Goal: Task Accomplishment & Management: Complete application form

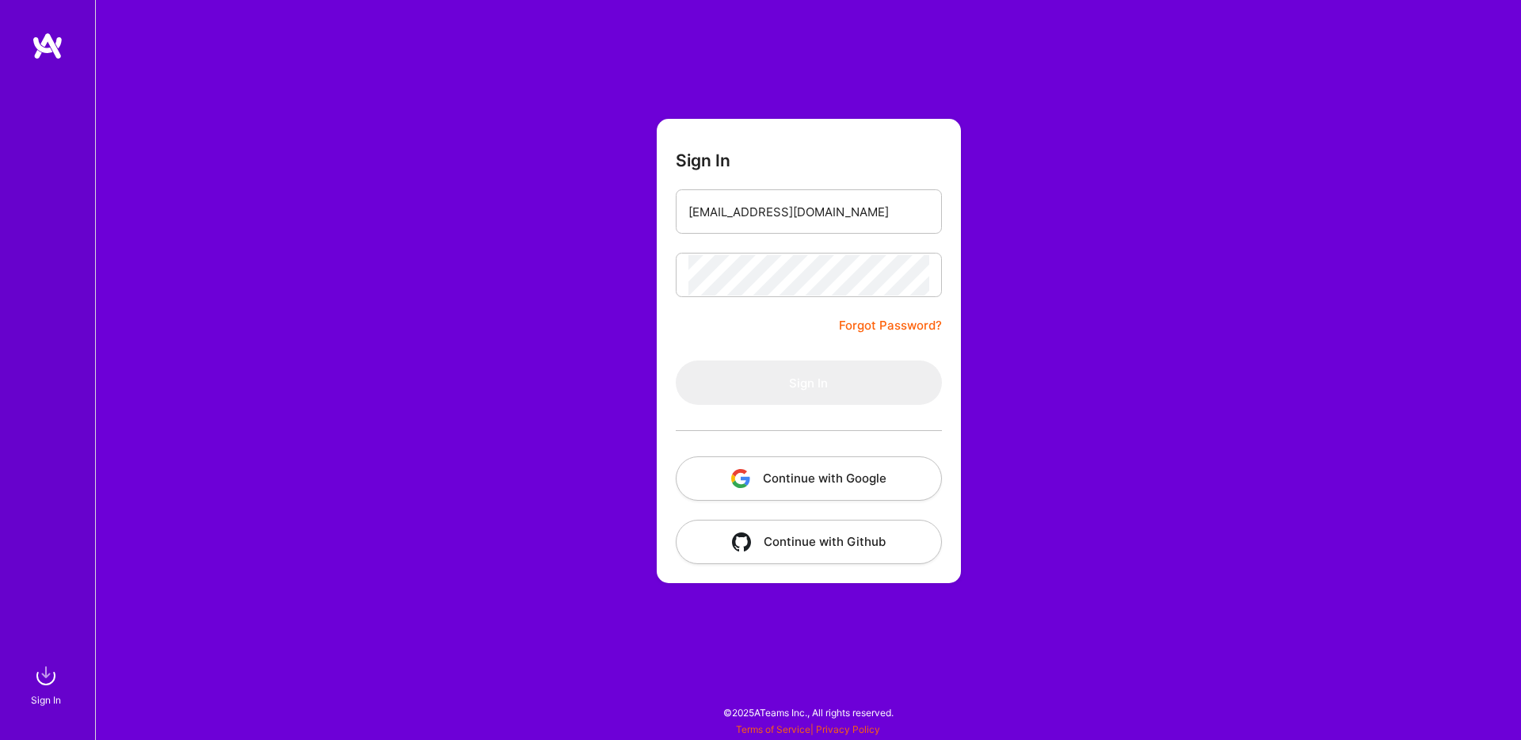
type input "[EMAIL_ADDRESS][DOMAIN_NAME]"
click at [879, 321] on link "Forgot Password?" at bounding box center [890, 325] width 103 height 19
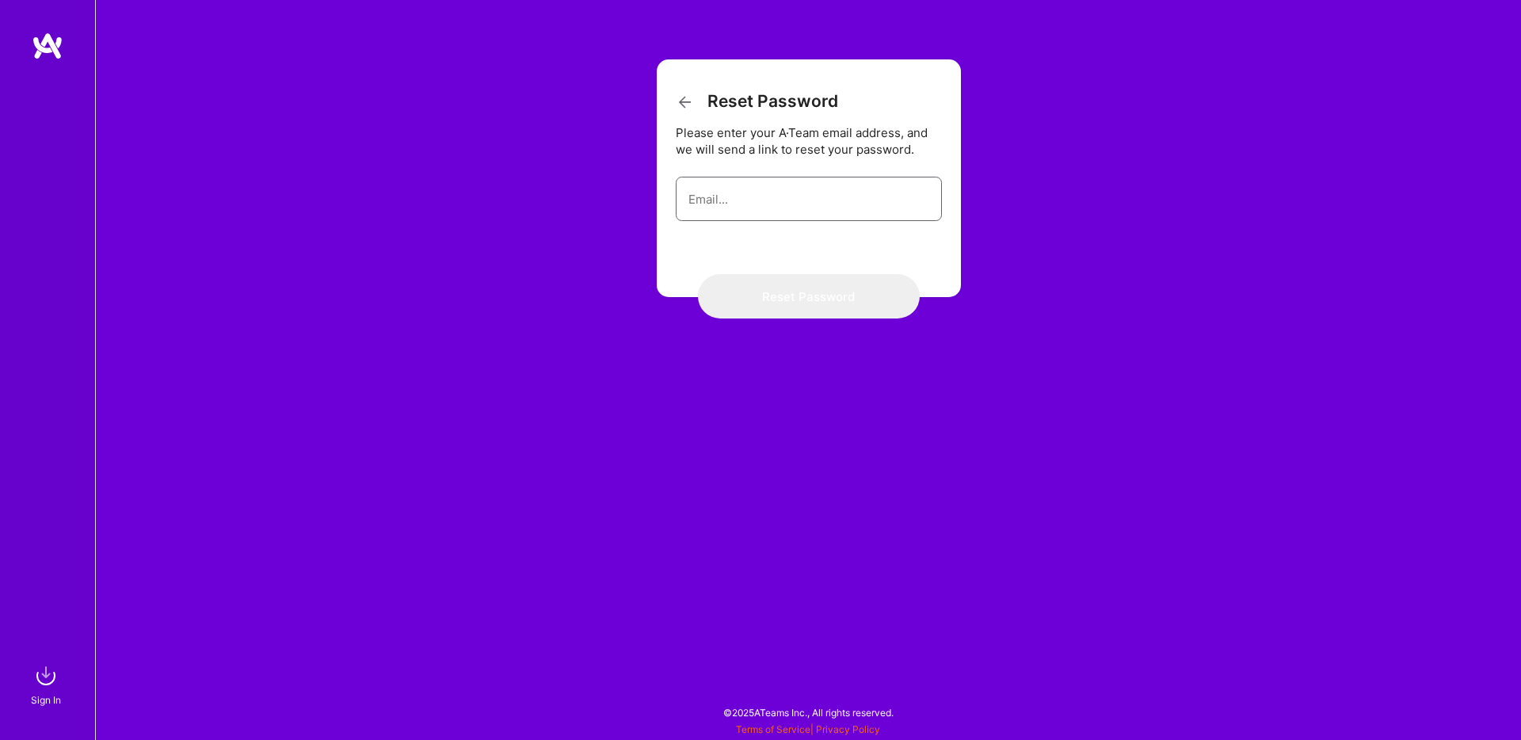
click at [787, 212] on input "email" at bounding box center [809, 199] width 241 height 40
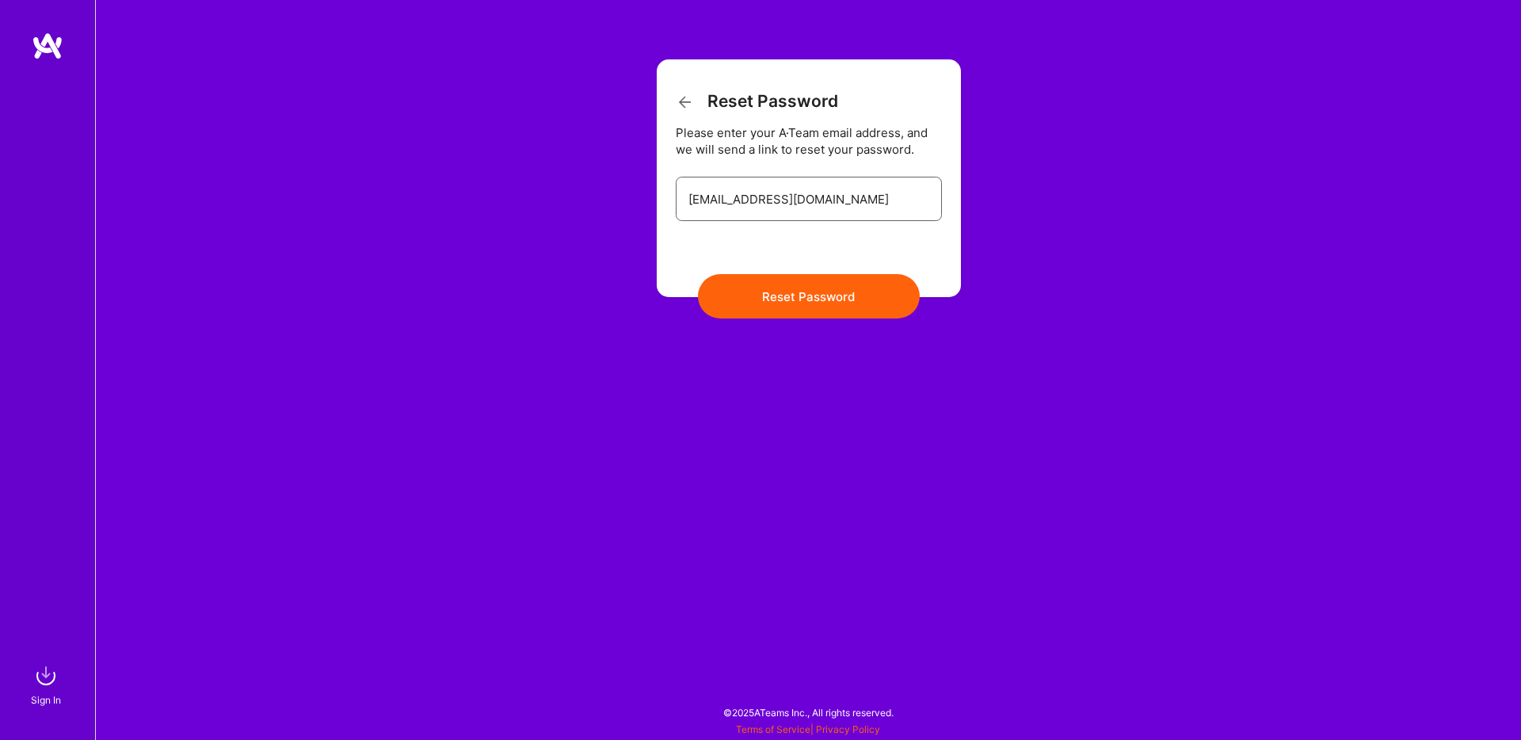
type input "mcaleer_ryan@alumni.bentley.edu"
click at [698, 274] on button "Reset Password" at bounding box center [809, 296] width 222 height 44
click at [679, 97] on icon at bounding box center [685, 102] width 19 height 19
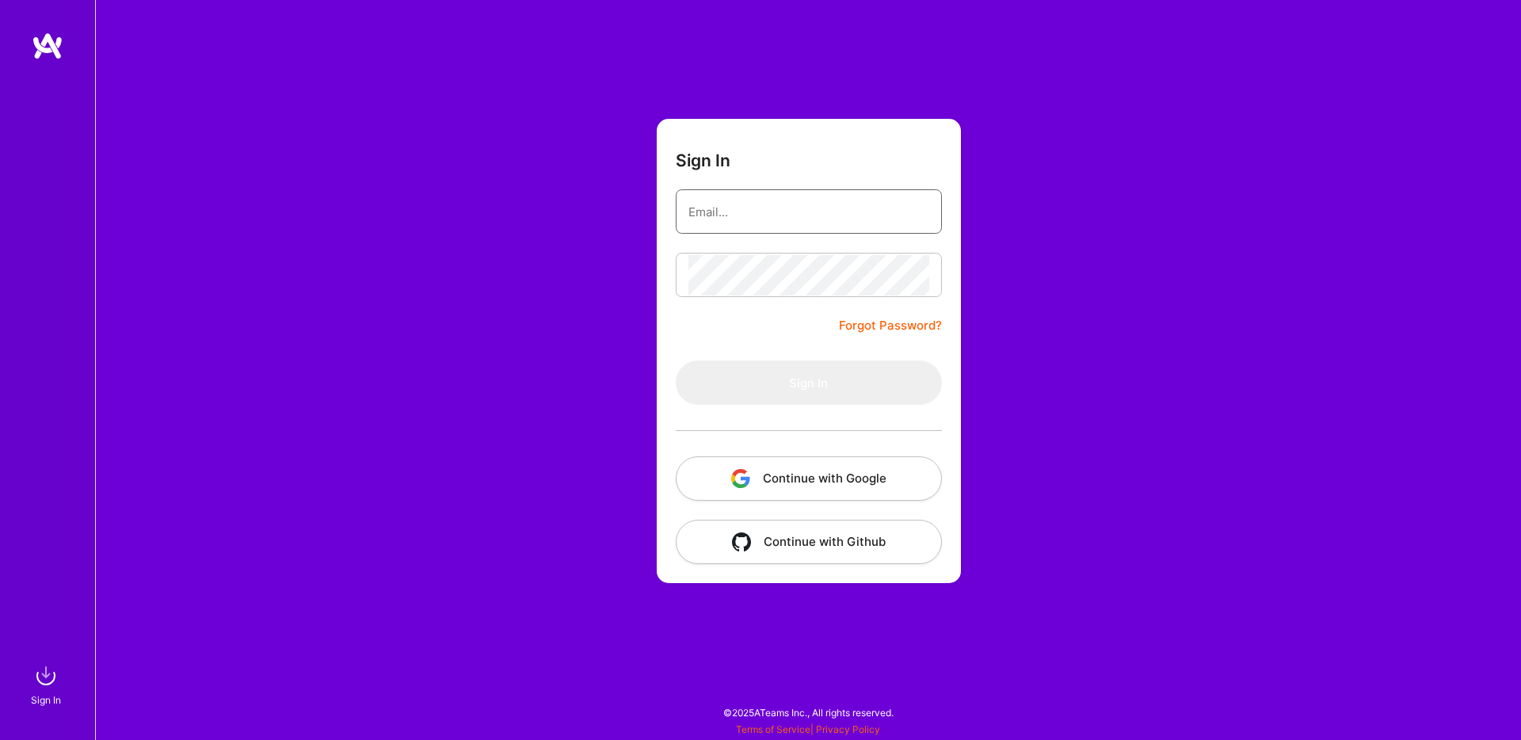
click at [746, 219] on input "email" at bounding box center [809, 212] width 241 height 40
type input "mcaleer_ryan@alumni.bentley.edu"
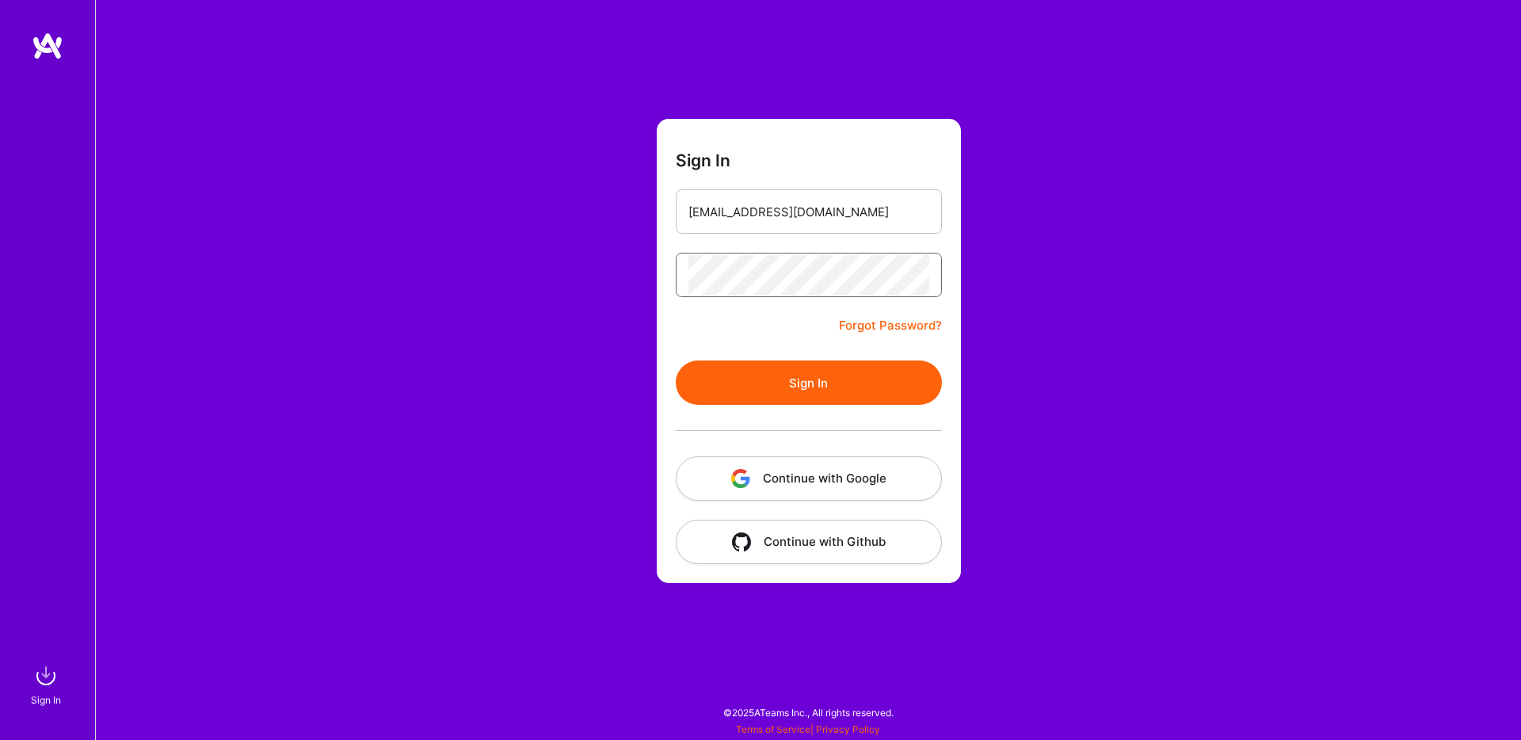
click at [676, 360] on button "Sign In" at bounding box center [809, 382] width 266 height 44
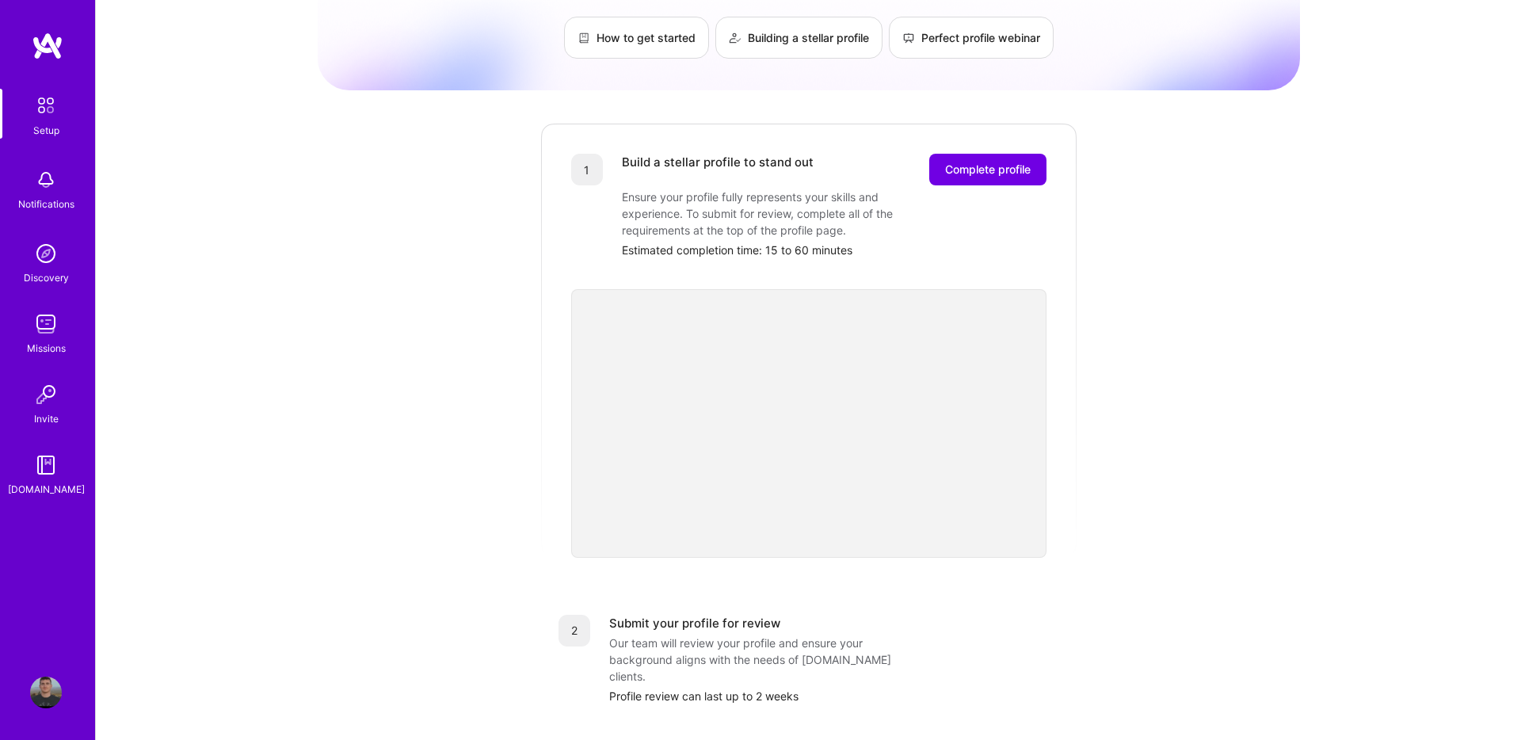
scroll to position [121, 0]
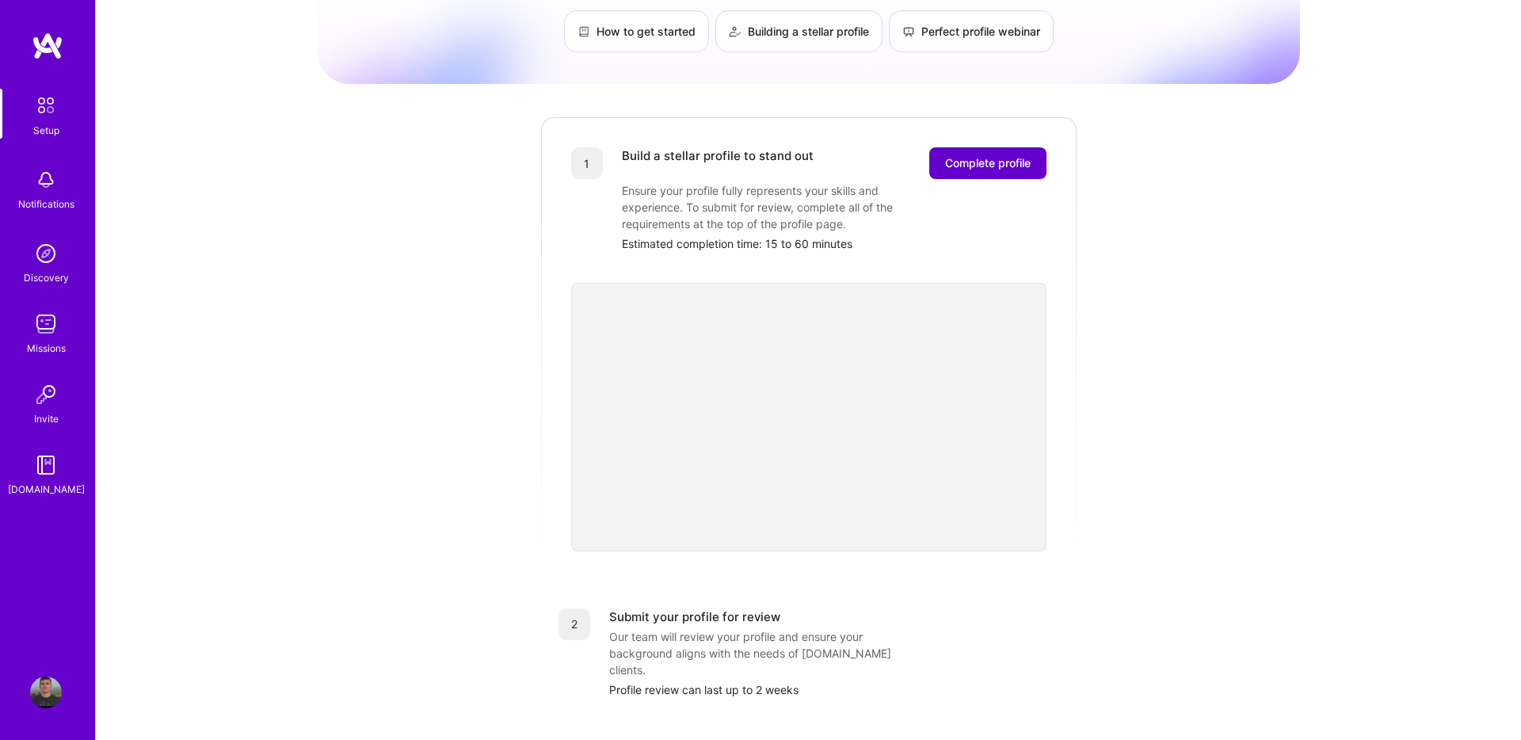
click at [967, 155] on span "Complete profile" at bounding box center [988, 163] width 86 height 16
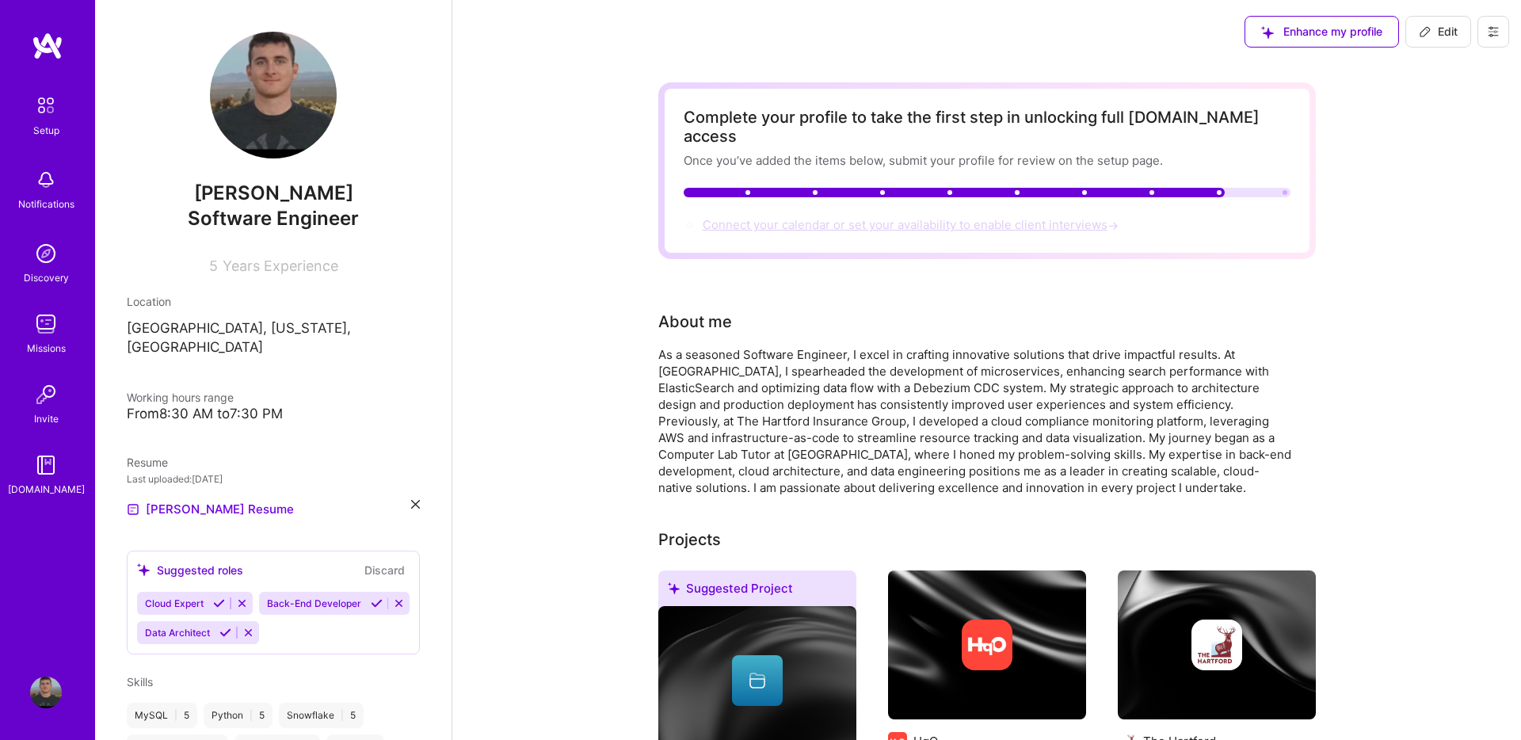
click at [1029, 217] on span "Connect your calendar or set your availability to enable client interviews →" at bounding box center [912, 224] width 419 height 15
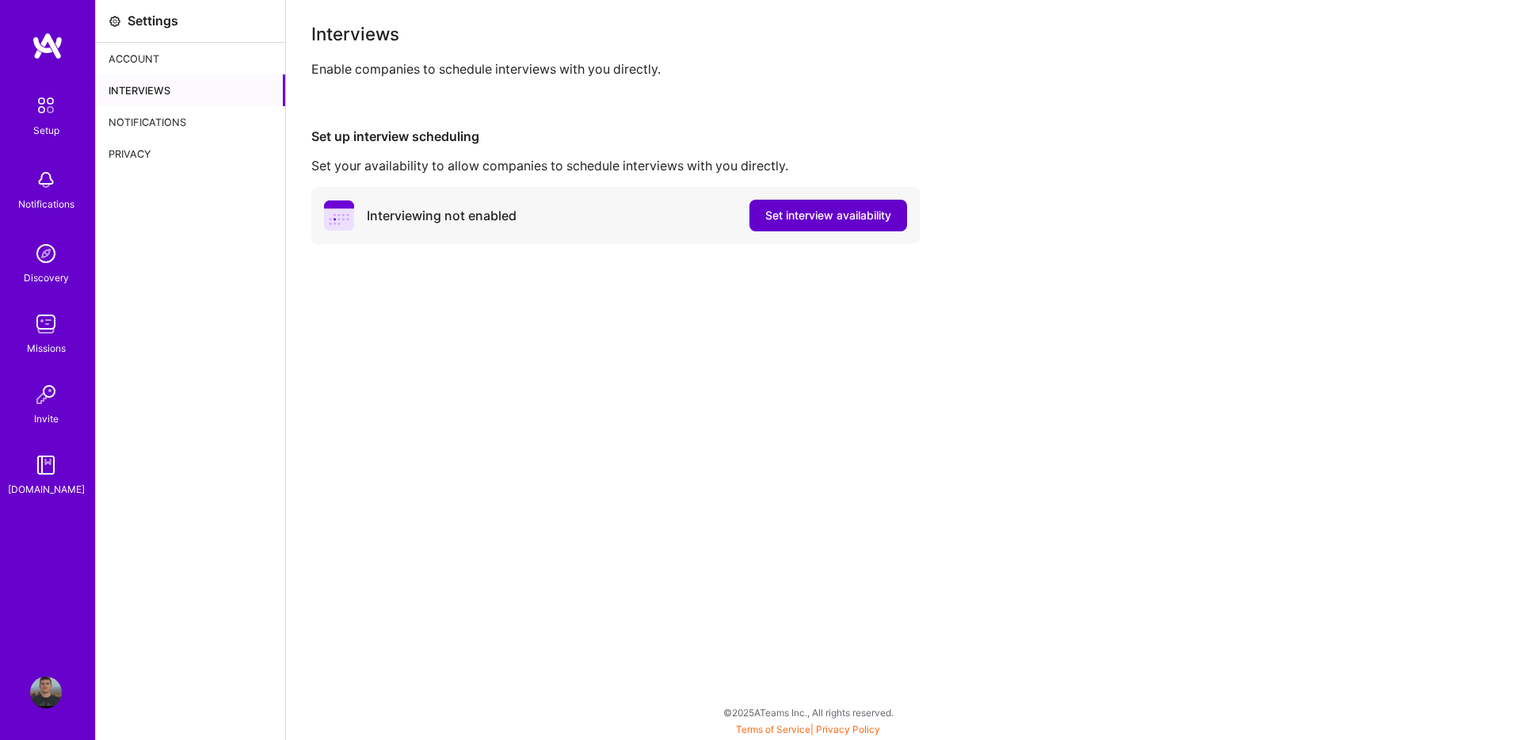
click at [809, 212] on span "Set interview availability" at bounding box center [828, 216] width 126 height 16
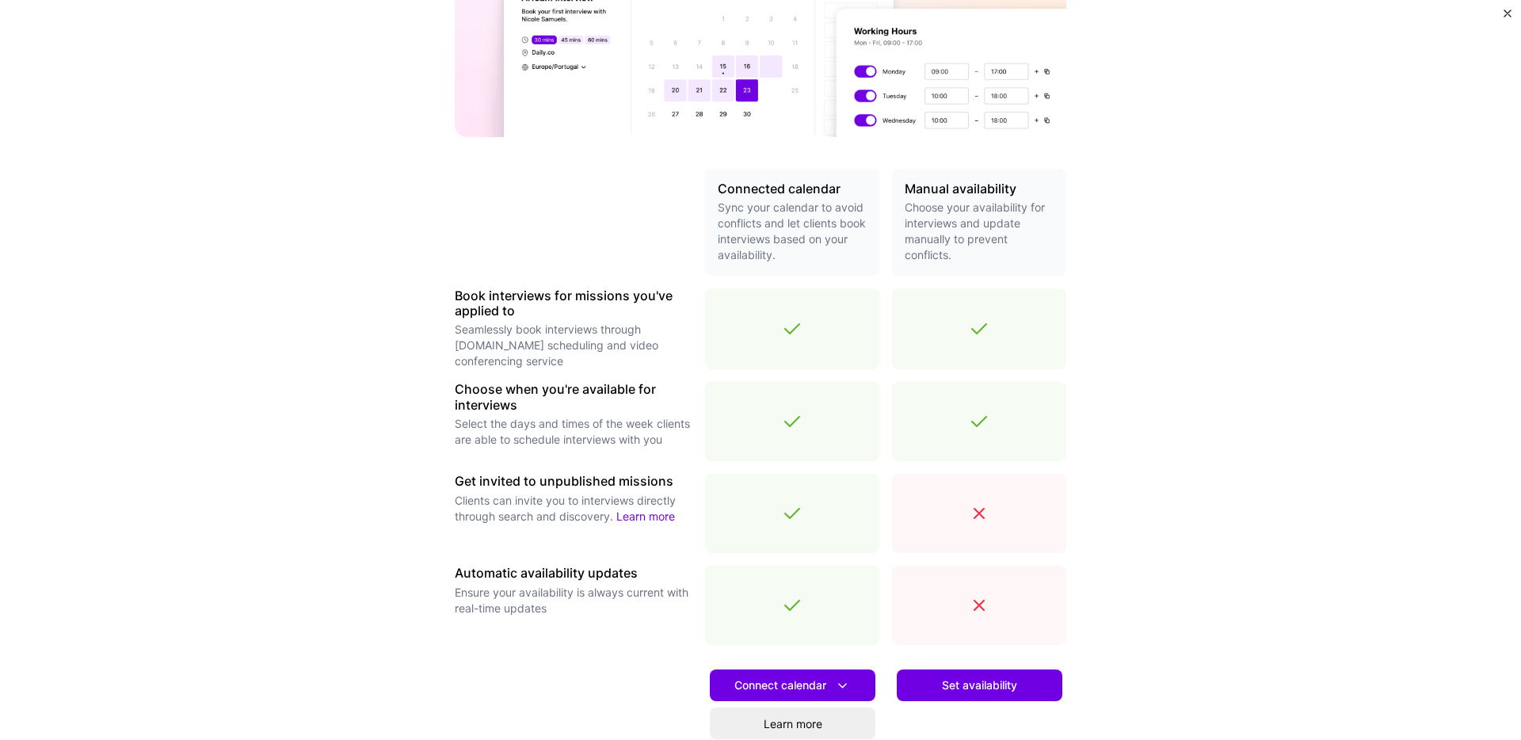
scroll to position [227, 0]
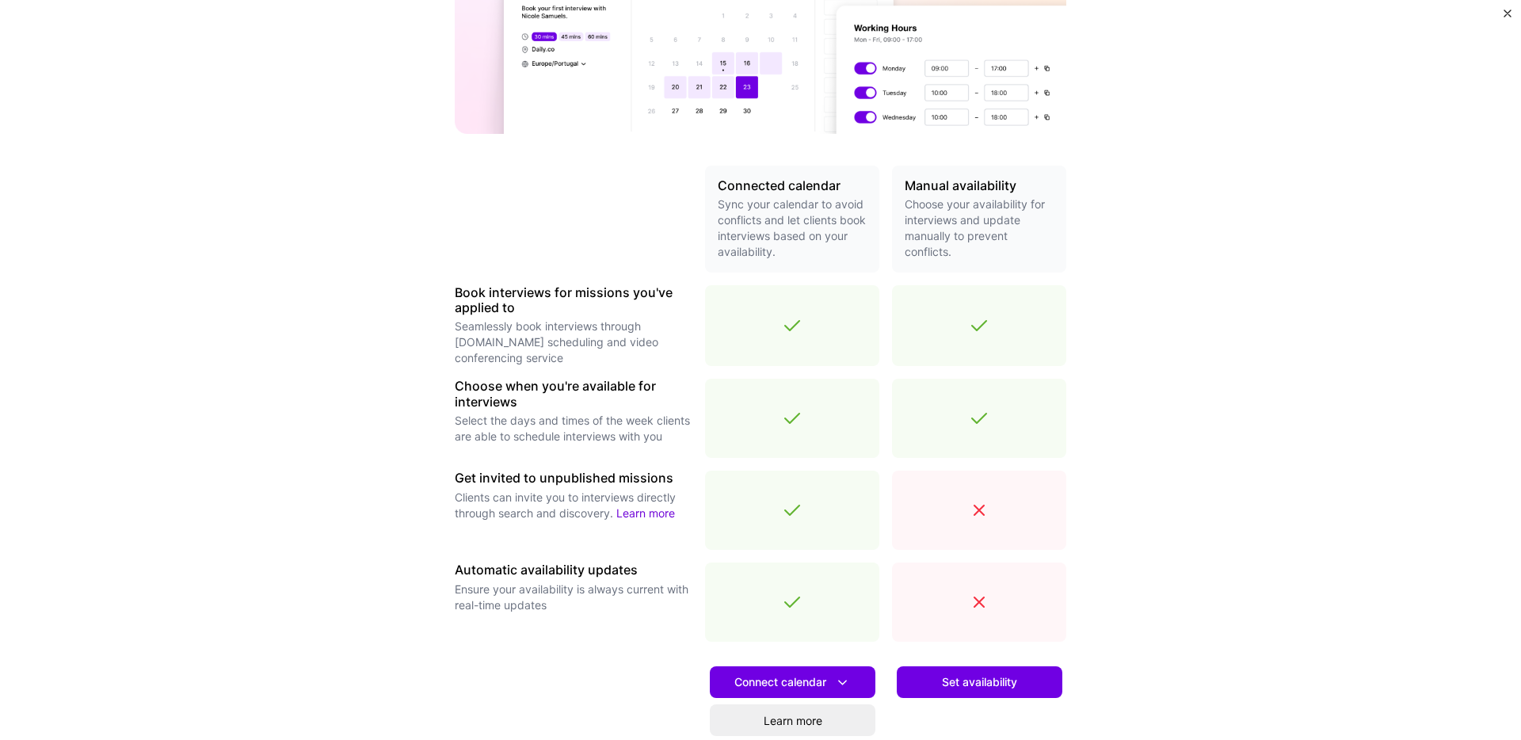
click at [517, 497] on p "Clients can invite you to interviews directly through search and discovery. Lea…" at bounding box center [574, 506] width 238 height 32
click at [988, 679] on span "Set availability" at bounding box center [979, 682] width 75 height 16
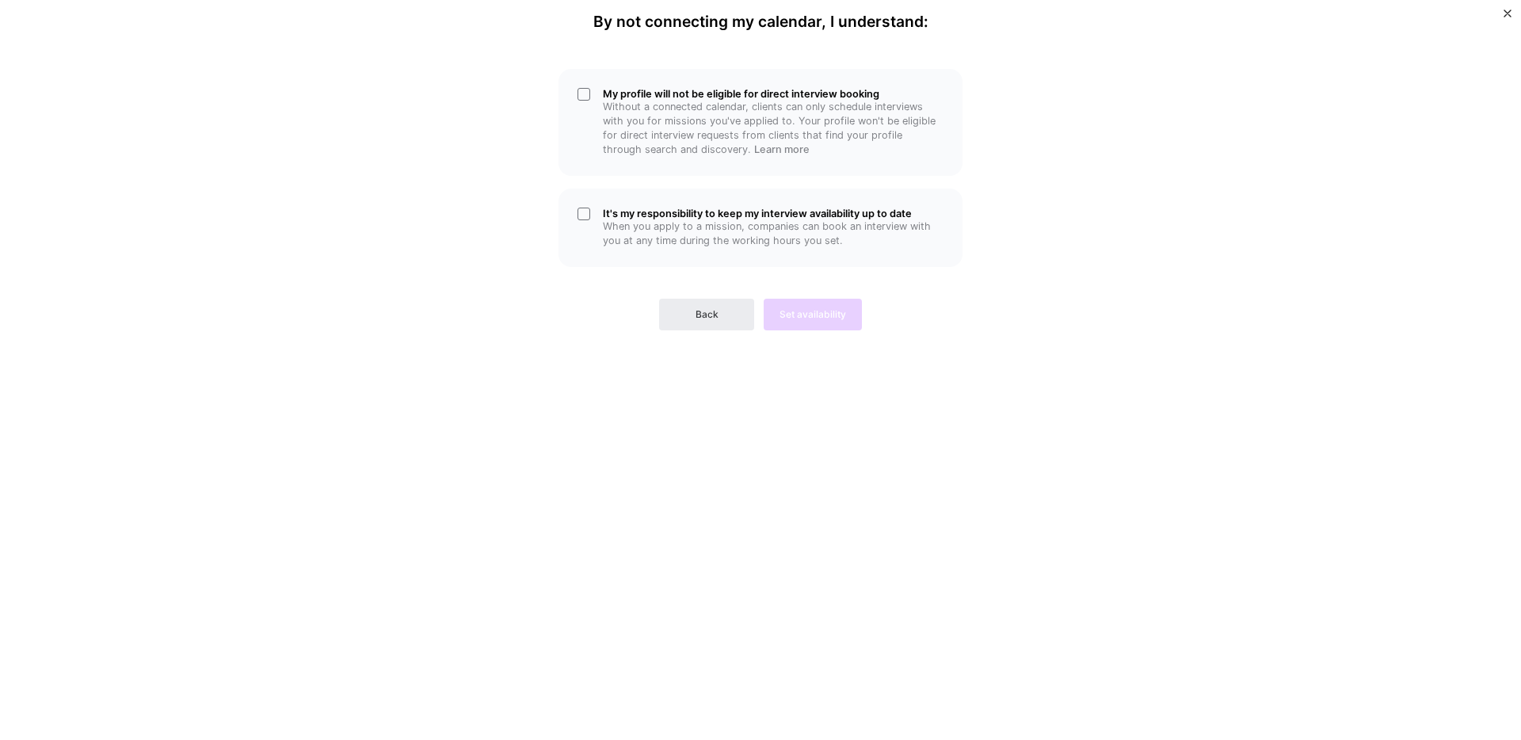
scroll to position [0, 0]
click at [575, 87] on div "My profile will not be eligible for direct interview booking Without a connecte…" at bounding box center [761, 122] width 404 height 107
click at [586, 216] on div "It's my responsibility to keep my interview availability up to date When you ap…" at bounding box center [761, 228] width 404 height 78
click at [816, 312] on span "Set availability" at bounding box center [813, 314] width 67 height 14
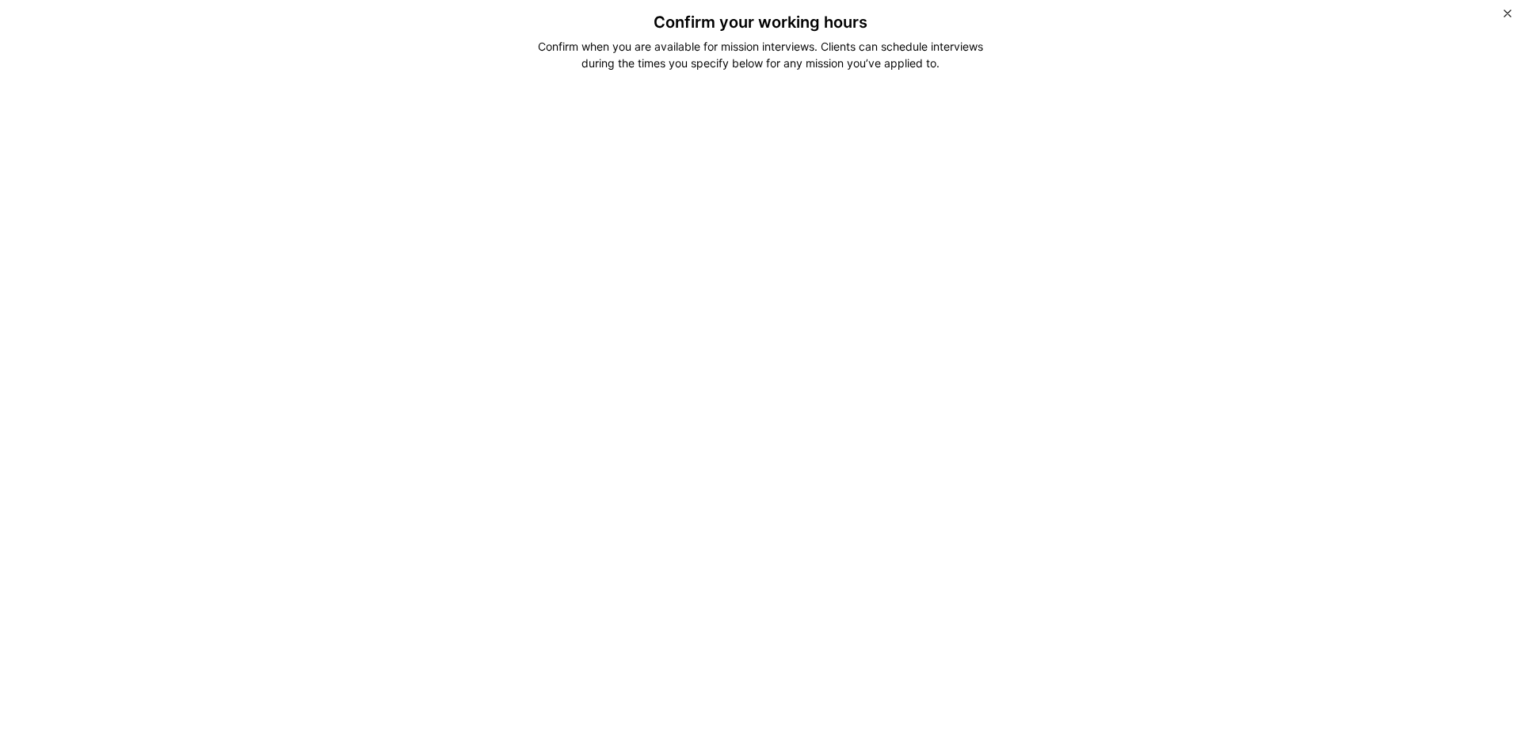
click at [694, 44] on div "Confirm when you are available for mission interviews. Clients can schedule int…" at bounding box center [760, 54] width 471 height 33
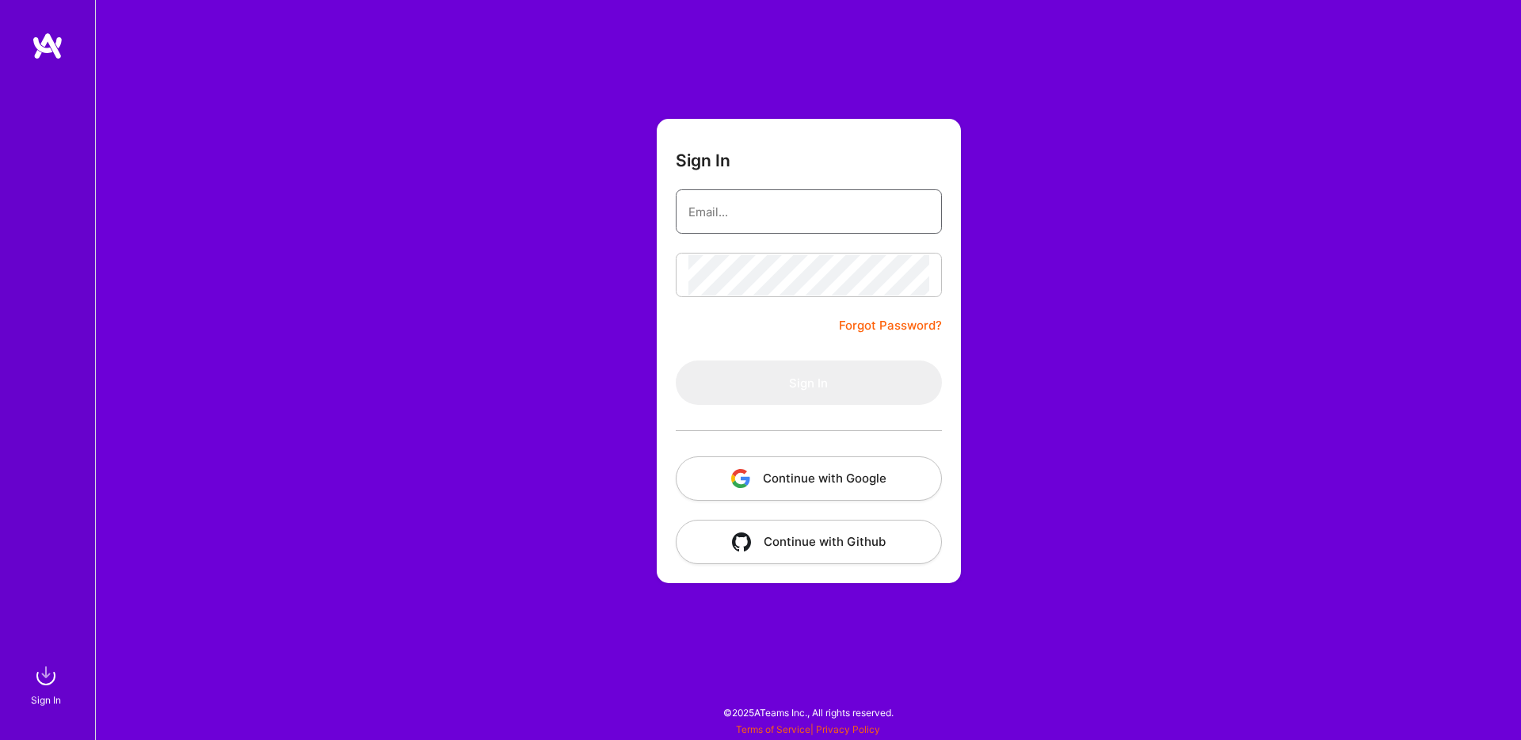
click at [799, 214] on input "email" at bounding box center [809, 212] width 241 height 40
type input "mcaleer_ryan@alumni.bentley.edu"
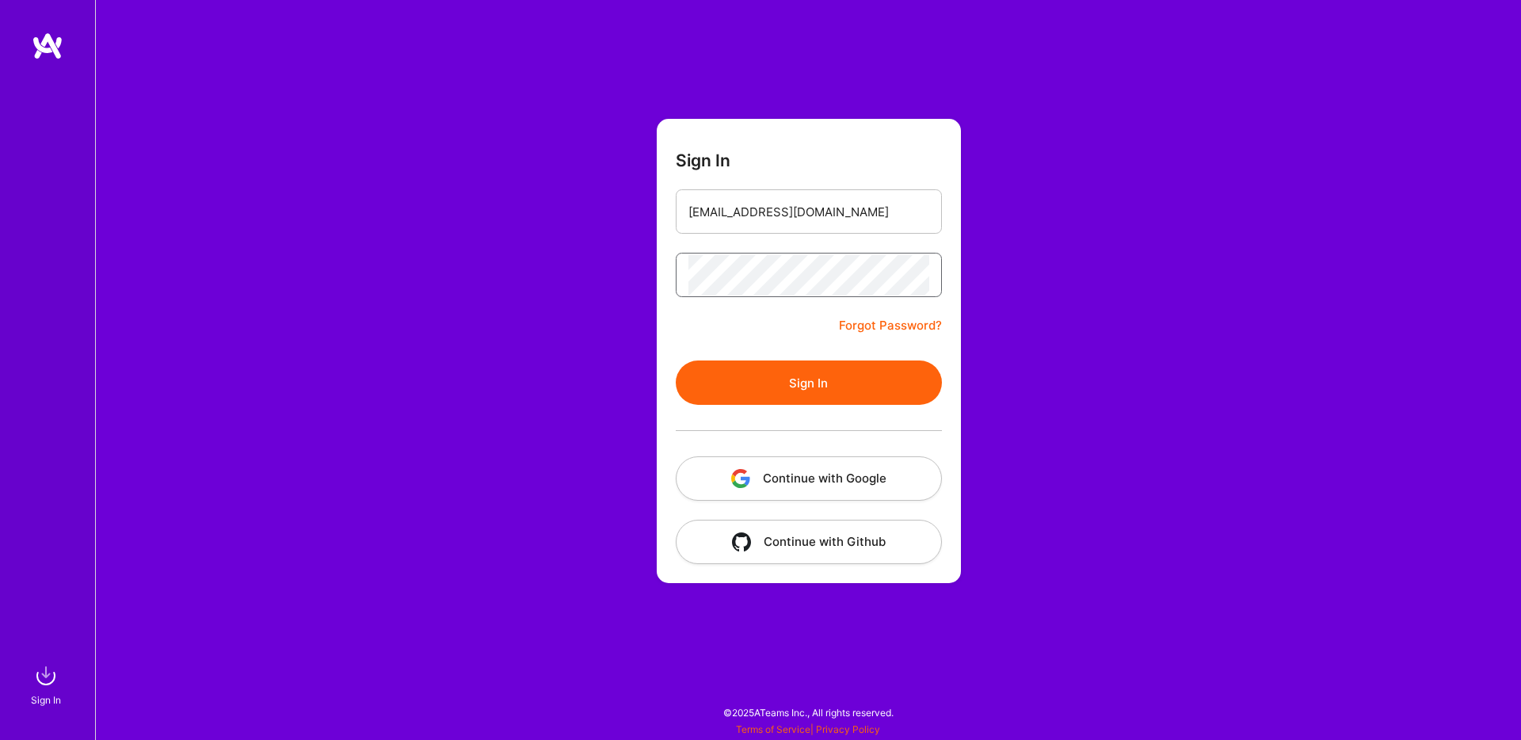
click at [676, 360] on button "Sign In" at bounding box center [809, 382] width 266 height 44
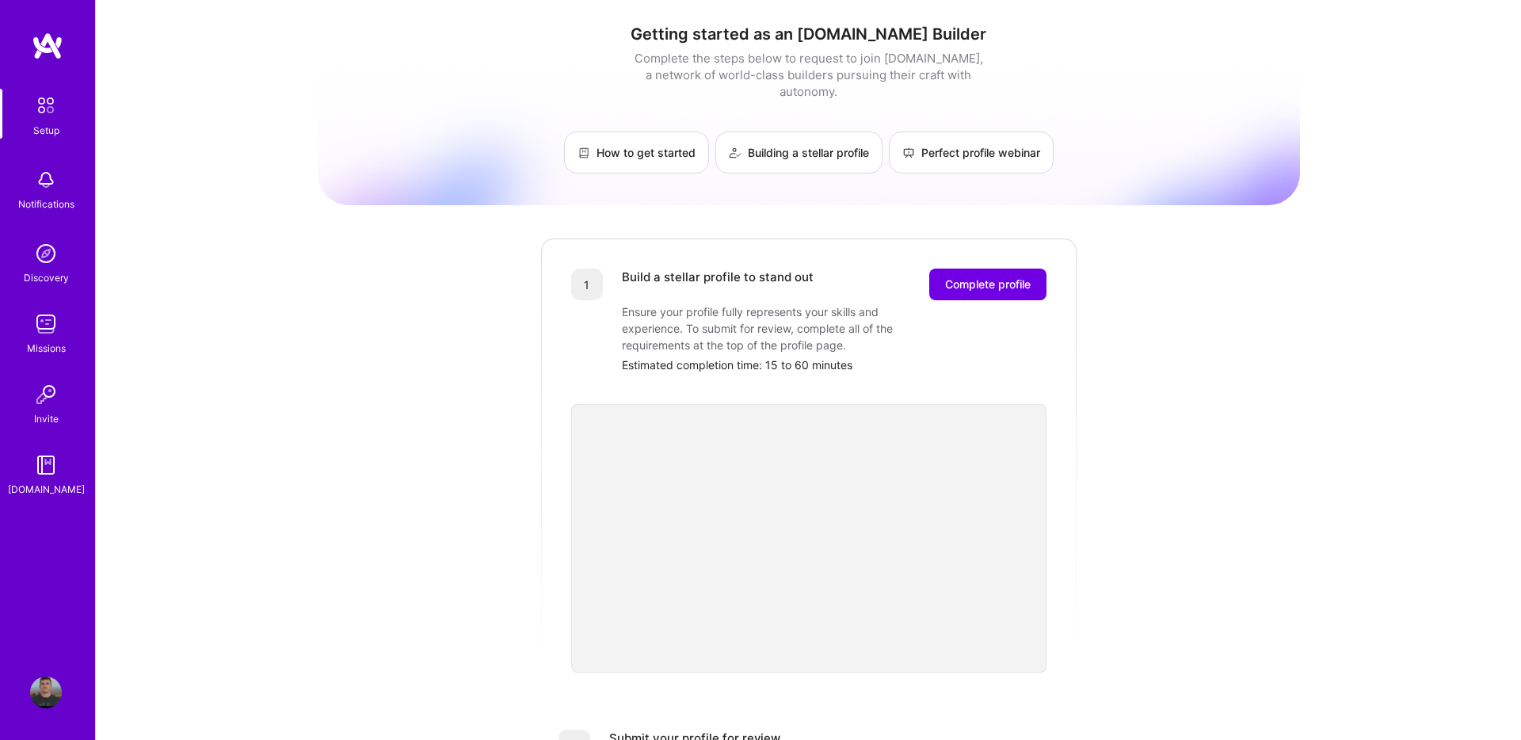
scroll to position [1, 0]
click at [972, 276] on span "Complete profile" at bounding box center [988, 284] width 86 height 16
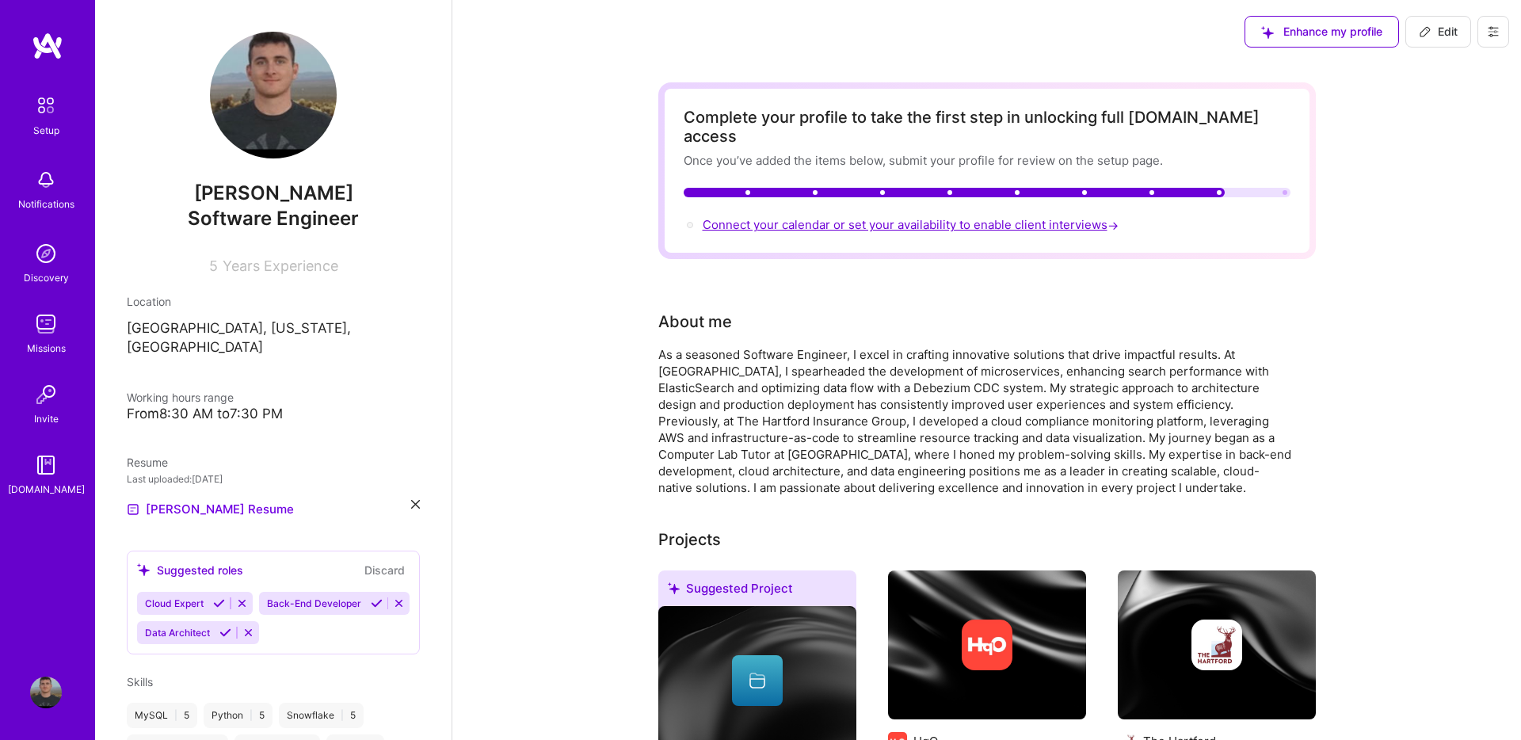
click at [929, 217] on span "Connect your calendar or set your availability to enable client interviews →" at bounding box center [912, 224] width 419 height 15
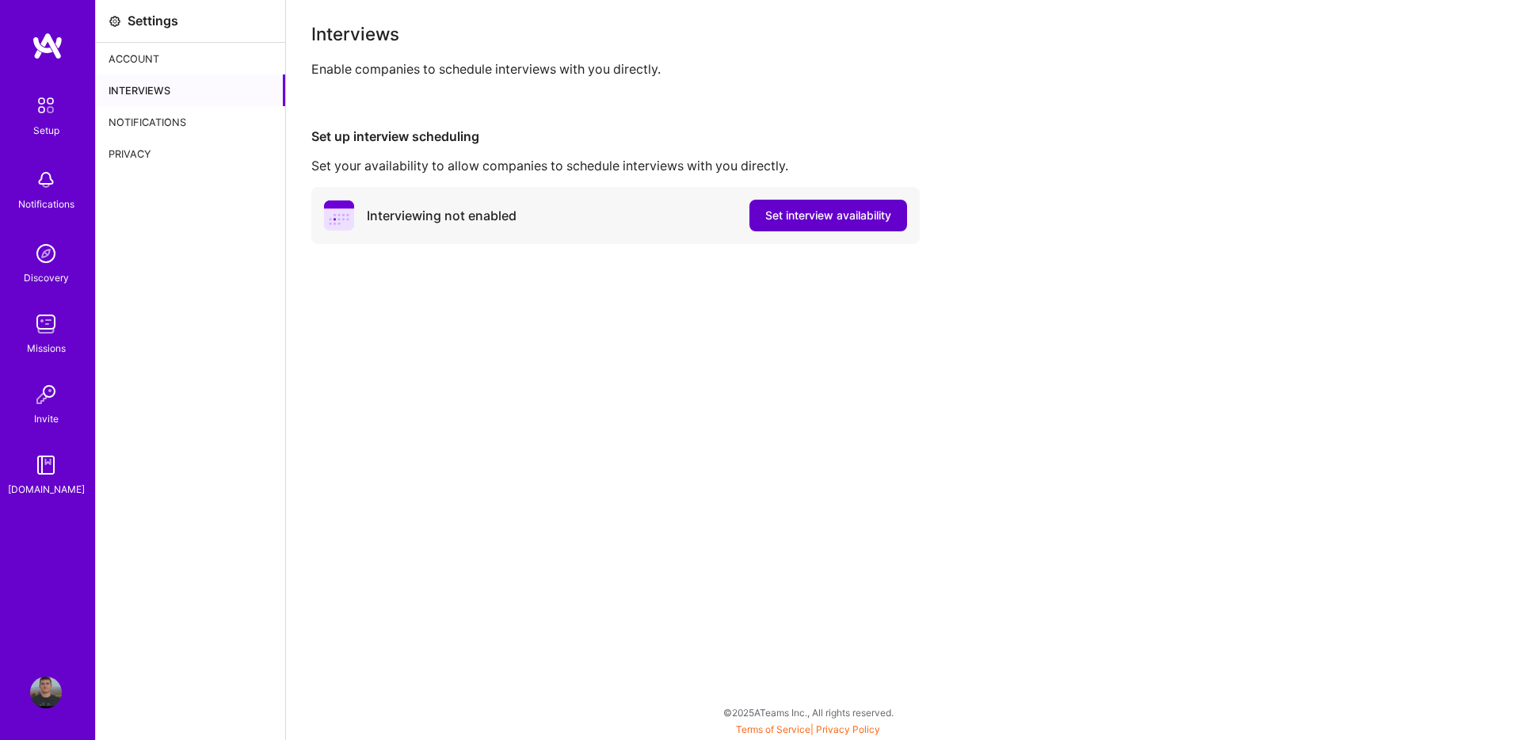
click at [818, 219] on span "Set interview availability" at bounding box center [828, 216] width 126 height 16
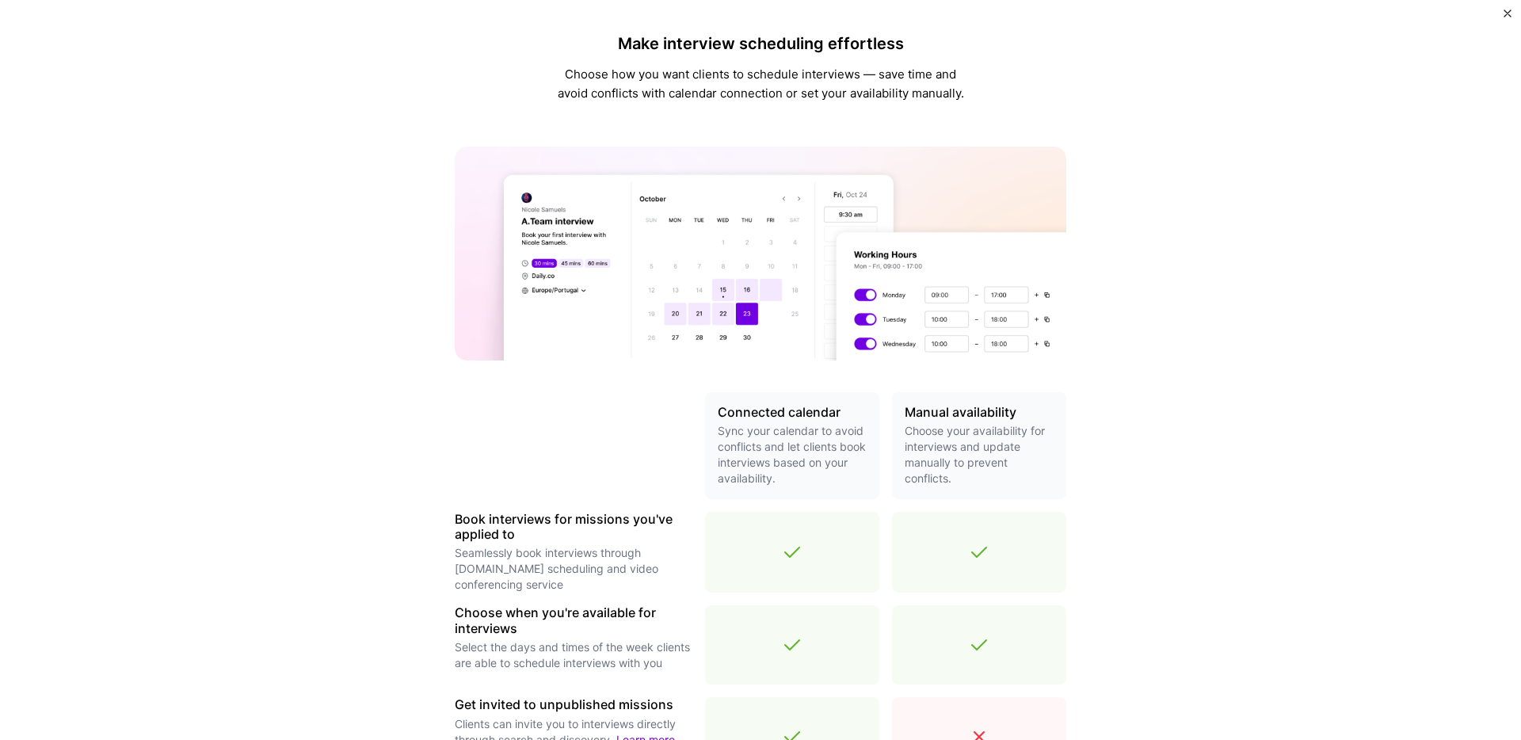
scroll to position [370, 0]
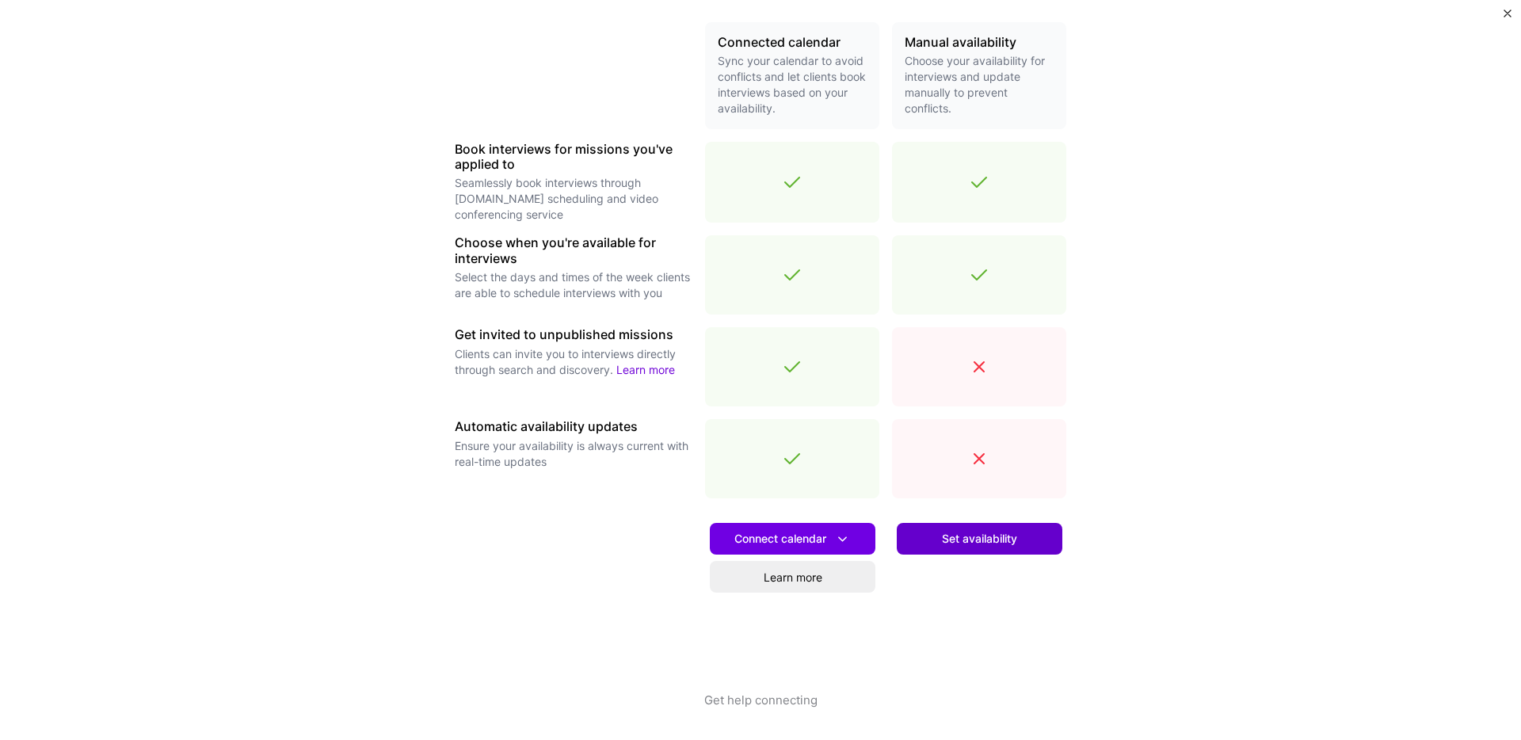
click at [965, 538] on span "Set availability" at bounding box center [979, 539] width 75 height 16
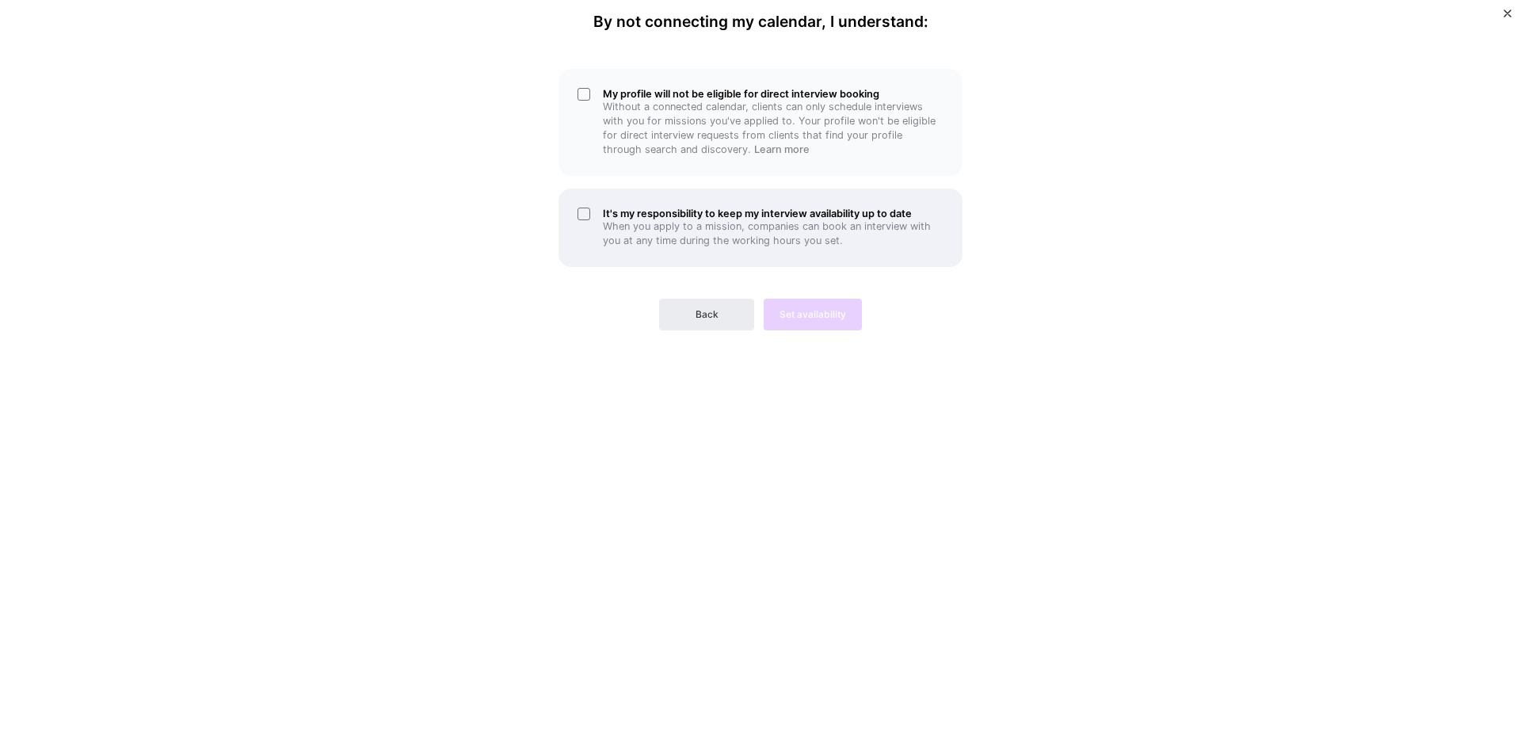
click at [615, 210] on h5 "It's my responsibility to keep my interview availability up to date" at bounding box center [773, 214] width 341 height 12
click at [590, 91] on div "My profile will not be eligible for direct interview booking Without a connecte…" at bounding box center [761, 122] width 404 height 107
click at [775, 317] on button "Set availability" at bounding box center [813, 315] width 98 height 32
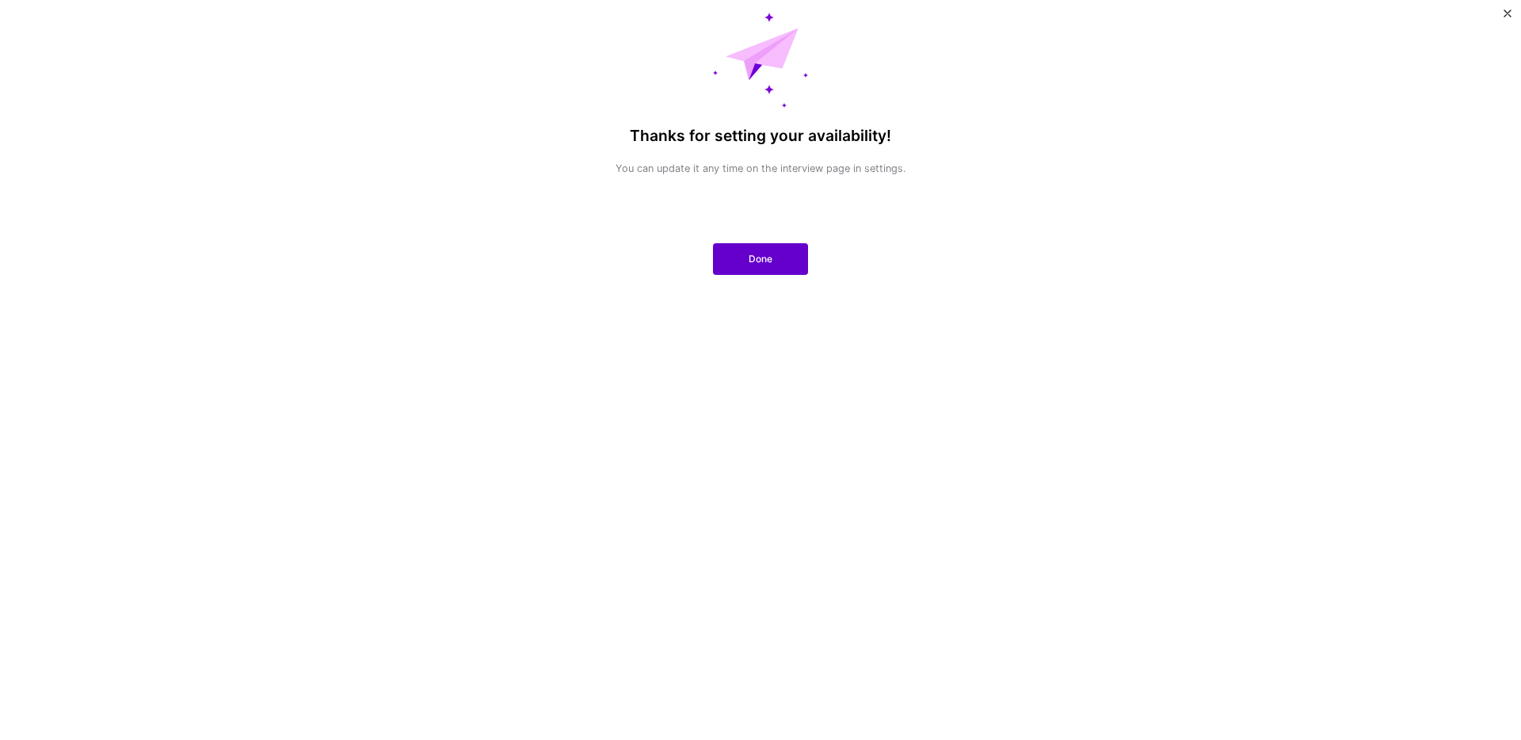
click at [770, 261] on span "Done" at bounding box center [761, 259] width 24 height 14
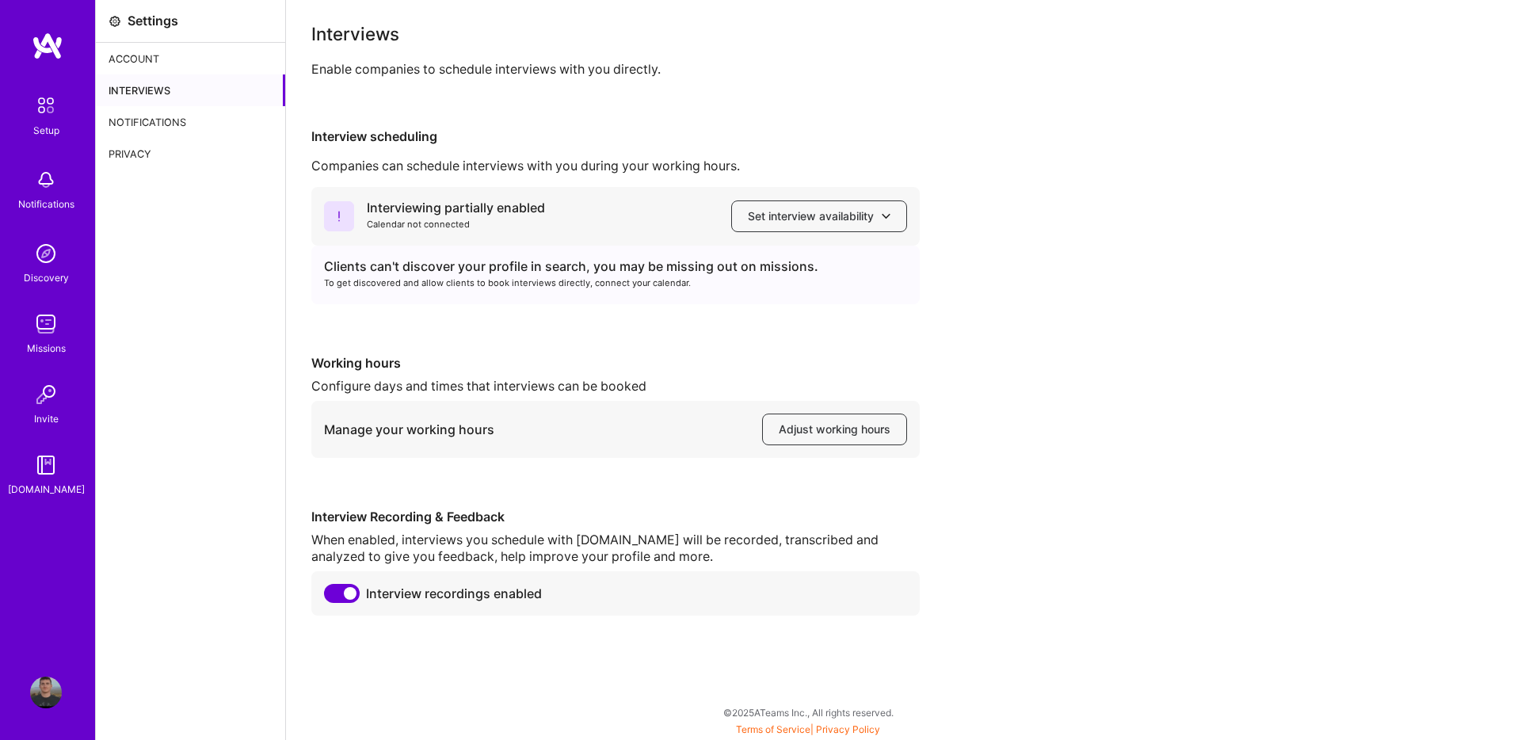
click at [48, 124] on div "Setup" at bounding box center [46, 130] width 26 height 17
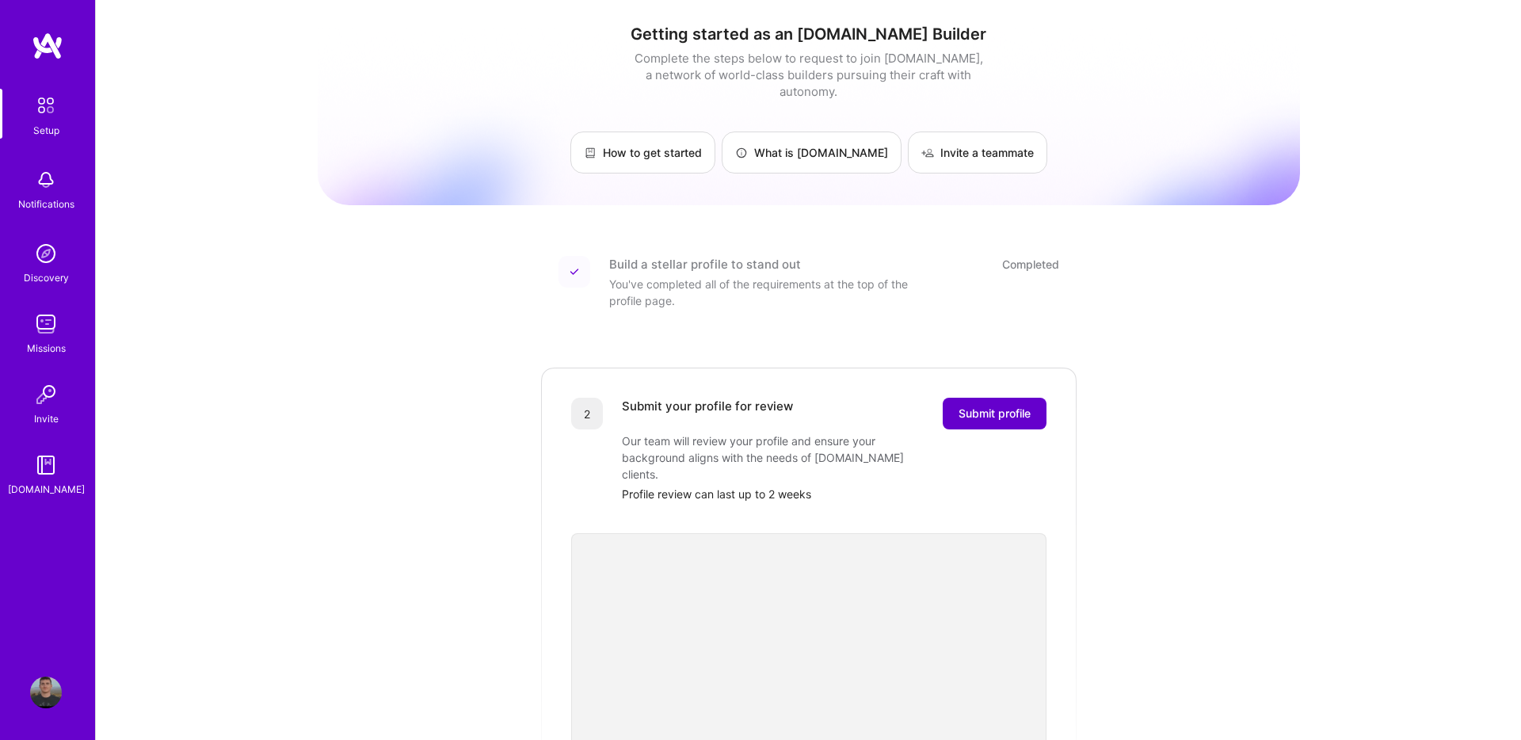
click at [1011, 406] on span "Submit profile" at bounding box center [995, 414] width 72 height 16
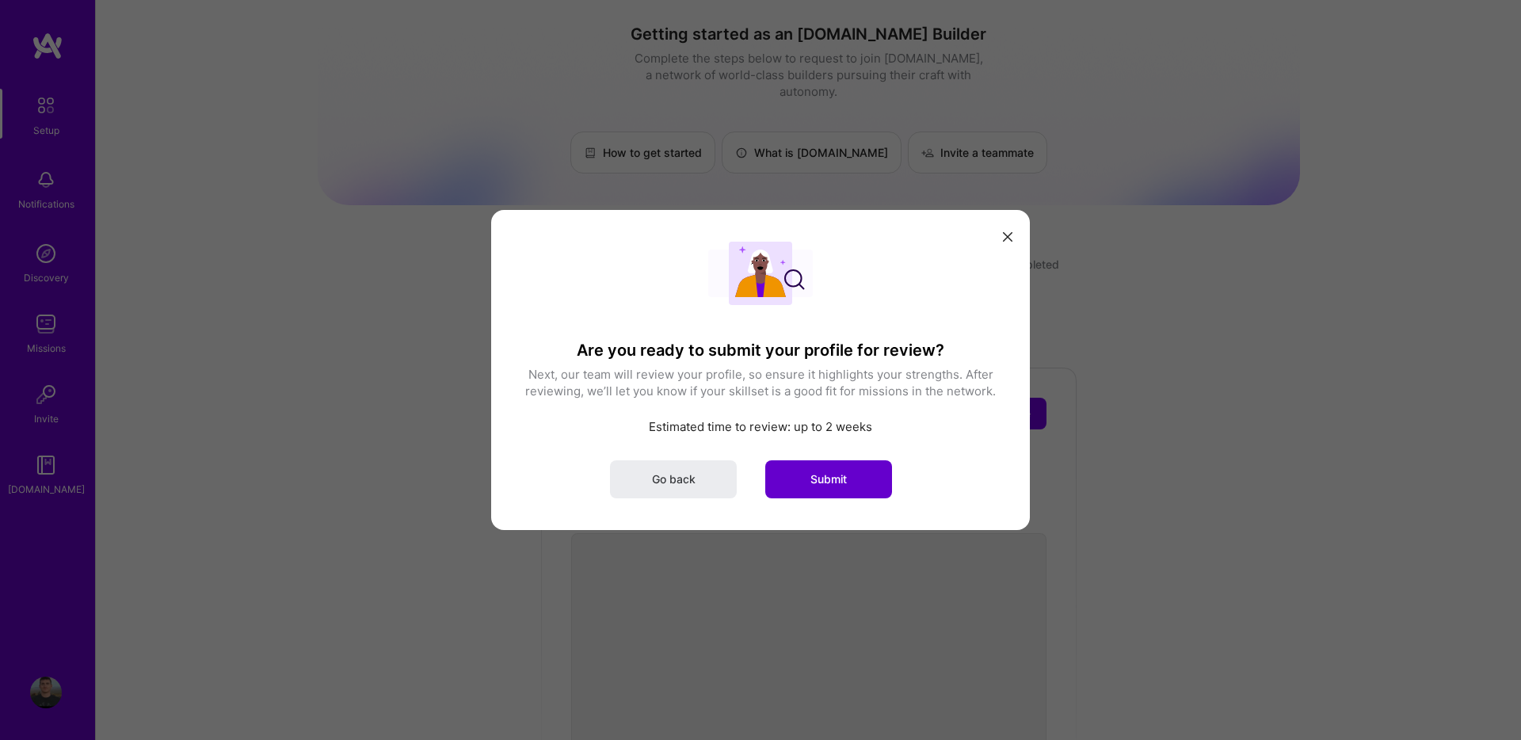
click at [808, 467] on button "Submit" at bounding box center [828, 479] width 127 height 38
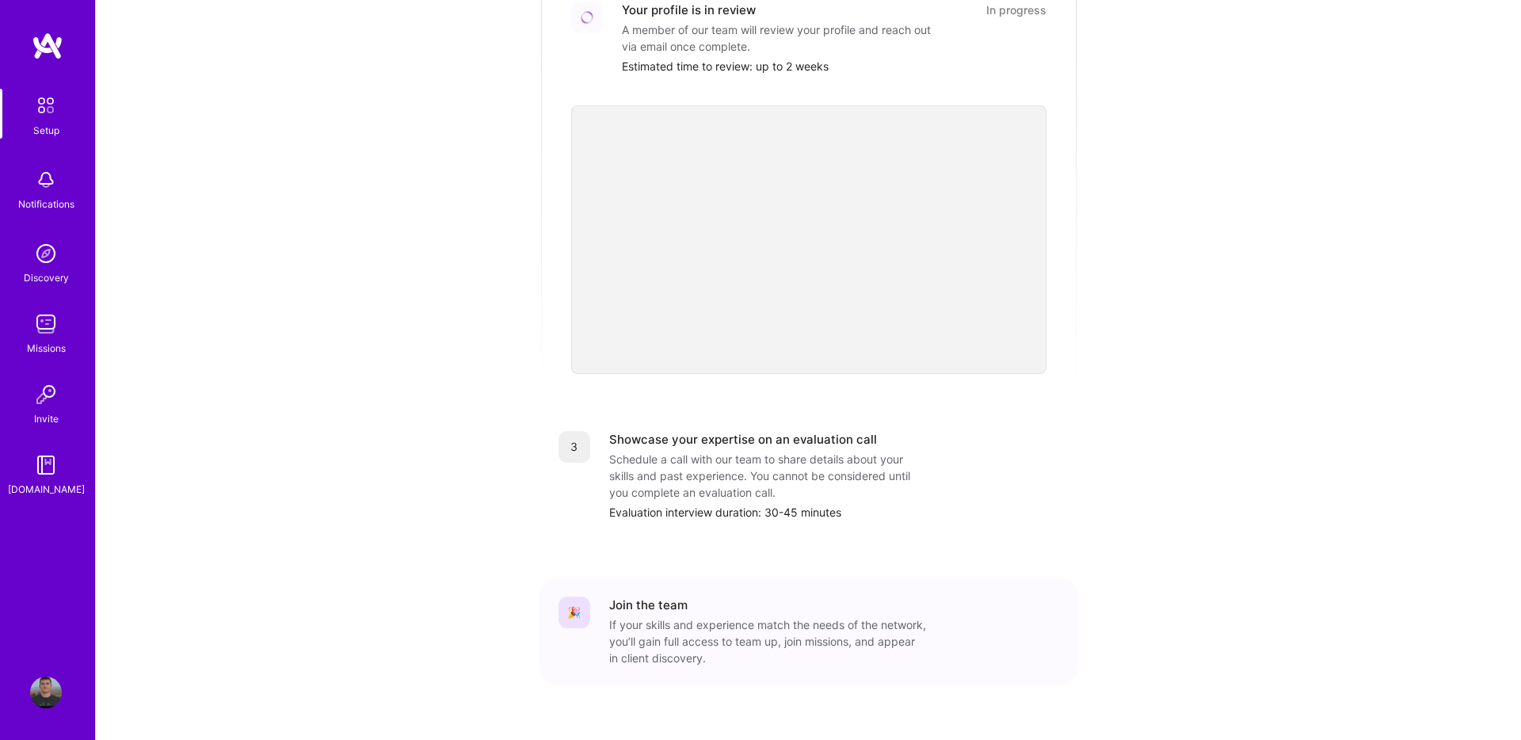
scroll to position [399, 0]
drag, startPoint x: 612, startPoint y: 419, endPoint x: 680, endPoint y: 449, distance: 73.8
click at [945, 531] on div "Build a stellar profile to stand out Completed You've completed all of the requ…" at bounding box center [809, 275] width 539 height 876
click at [611, 451] on div "Schedule a call with our team to share details about your skills and past exper…" at bounding box center [767, 476] width 317 height 50
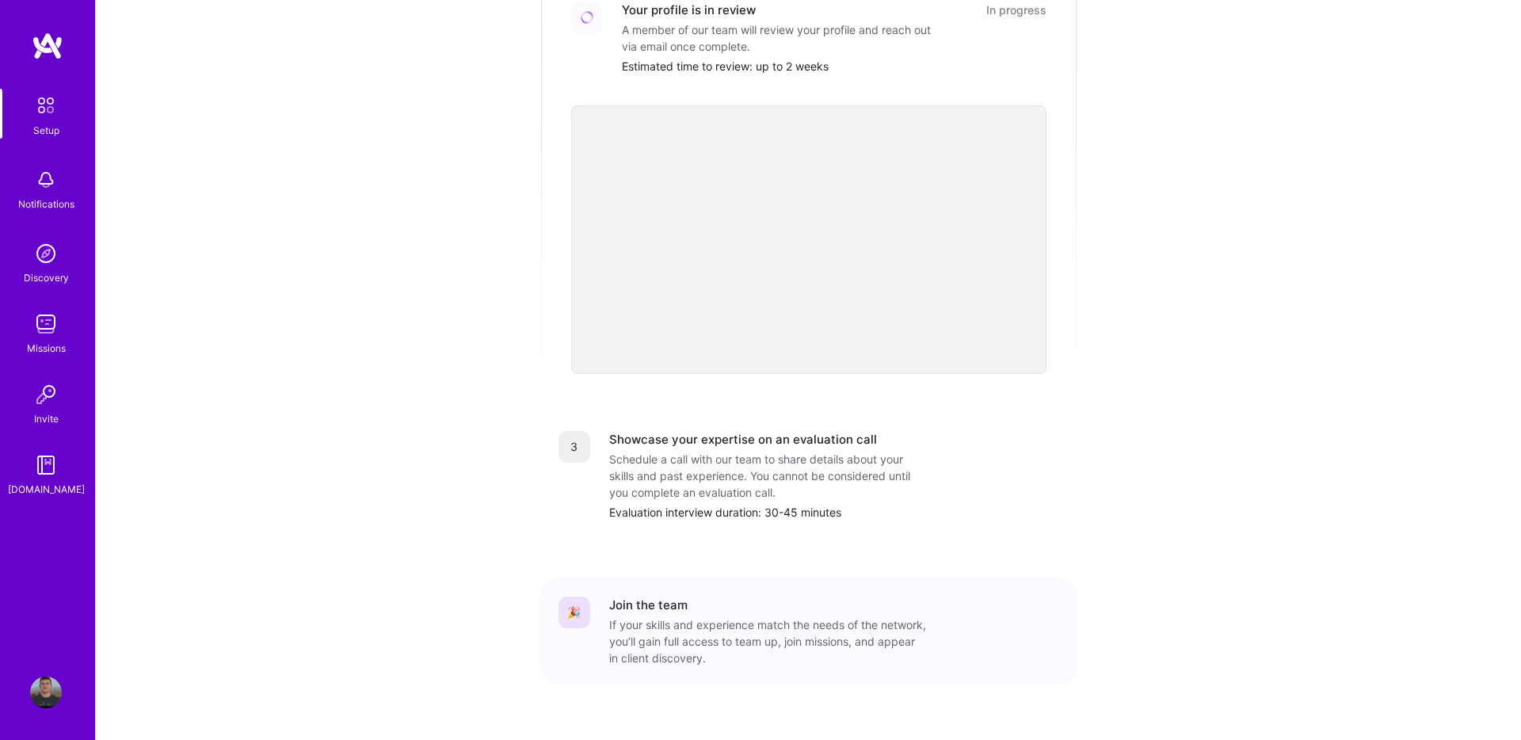
click at [611, 451] on div "Schedule a call with our team to share details about your skills and past exper…" at bounding box center [767, 476] width 317 height 50
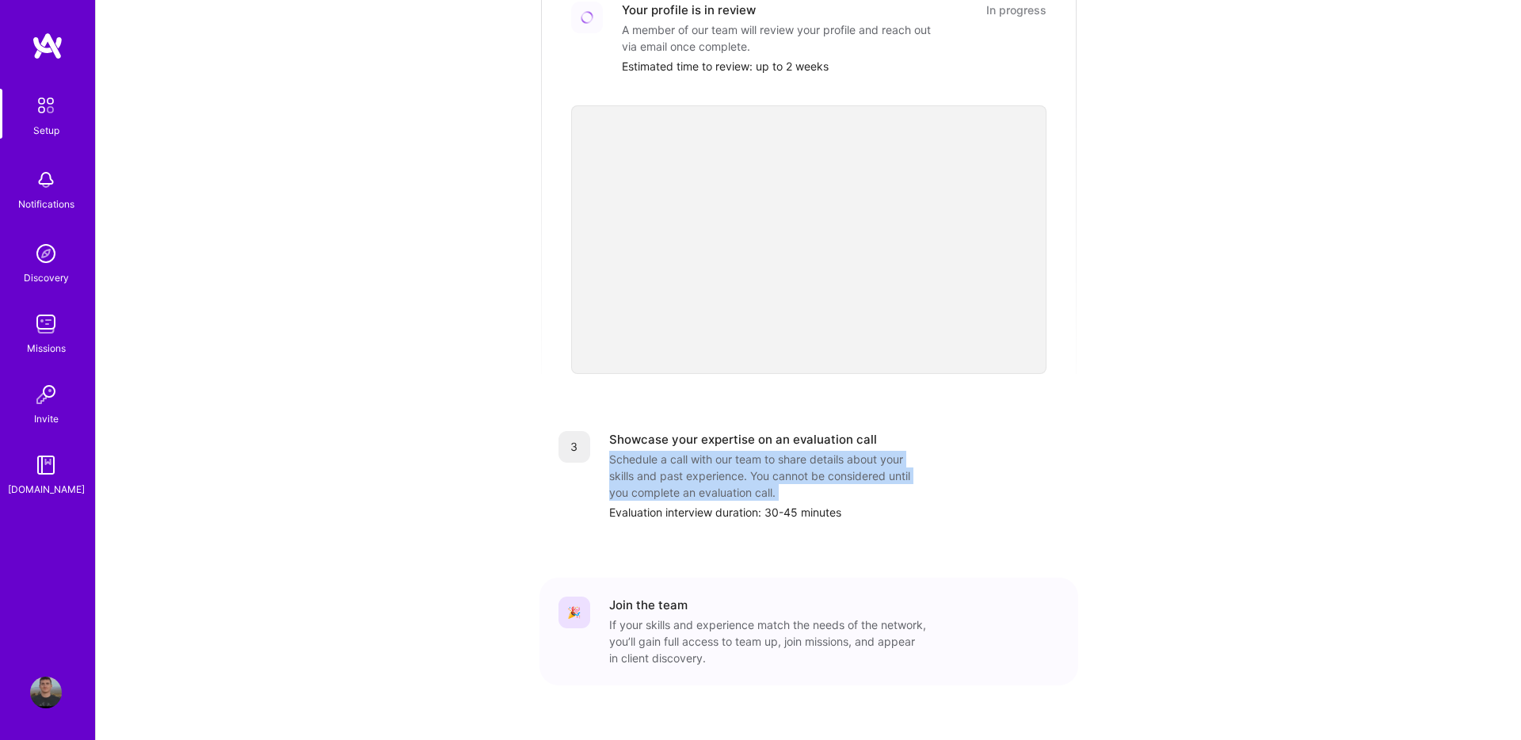
click at [611, 451] on div "Schedule a call with our team to share details about your skills and past exper…" at bounding box center [767, 476] width 317 height 50
click at [46, 324] on img at bounding box center [46, 324] width 32 height 32
click at [58, 463] on img at bounding box center [46, 465] width 32 height 32
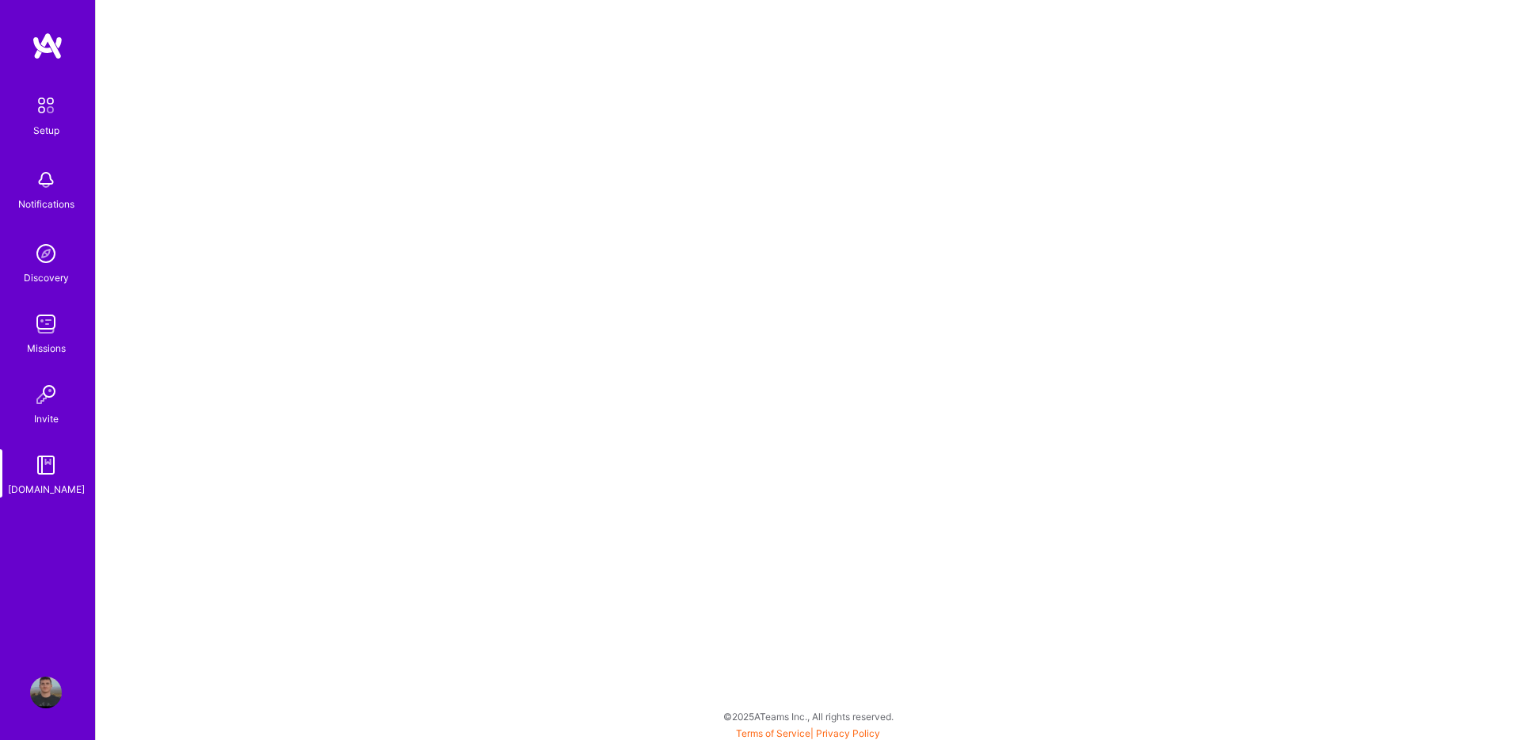
click at [35, 327] on img at bounding box center [46, 324] width 32 height 32
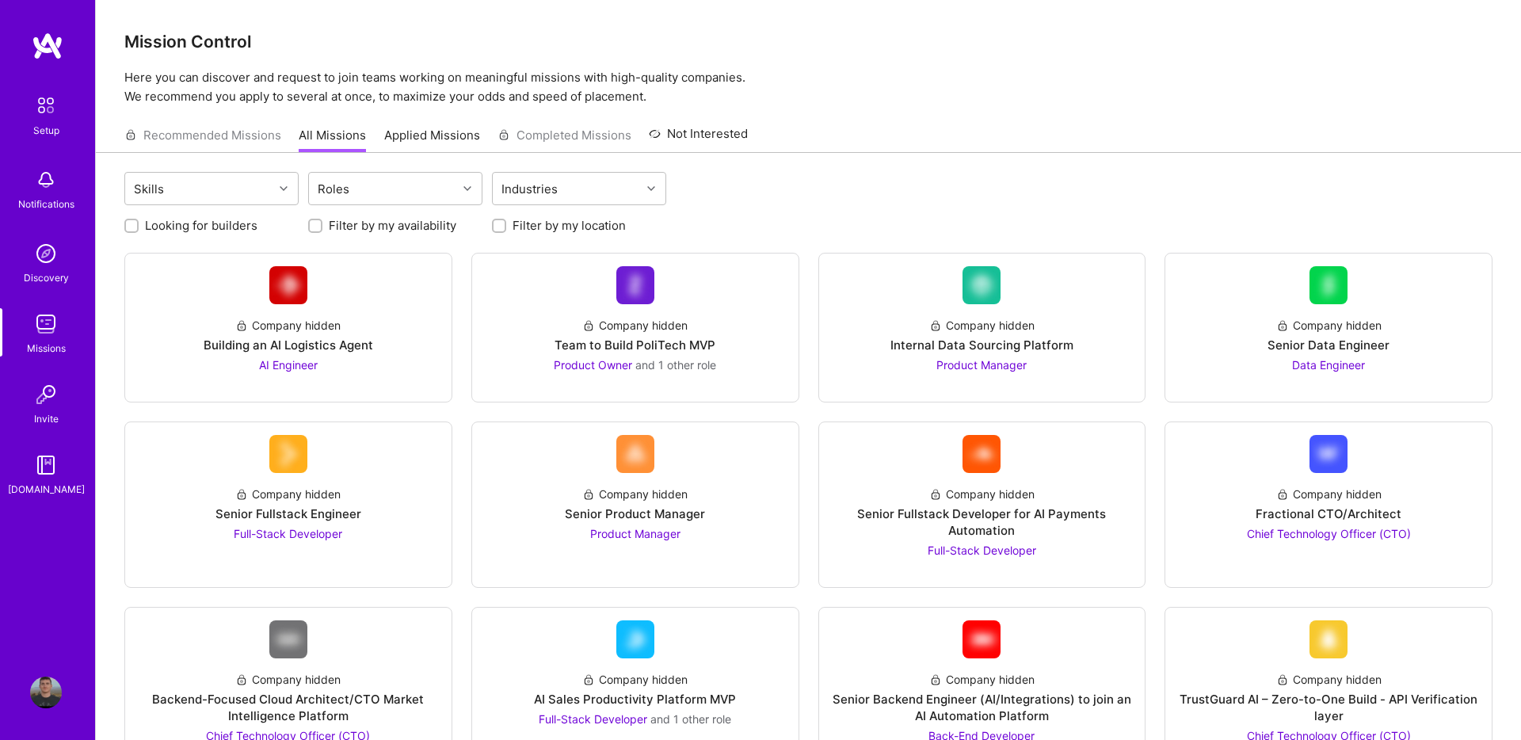
click at [422, 135] on link "Applied Missions" at bounding box center [432, 140] width 96 height 26
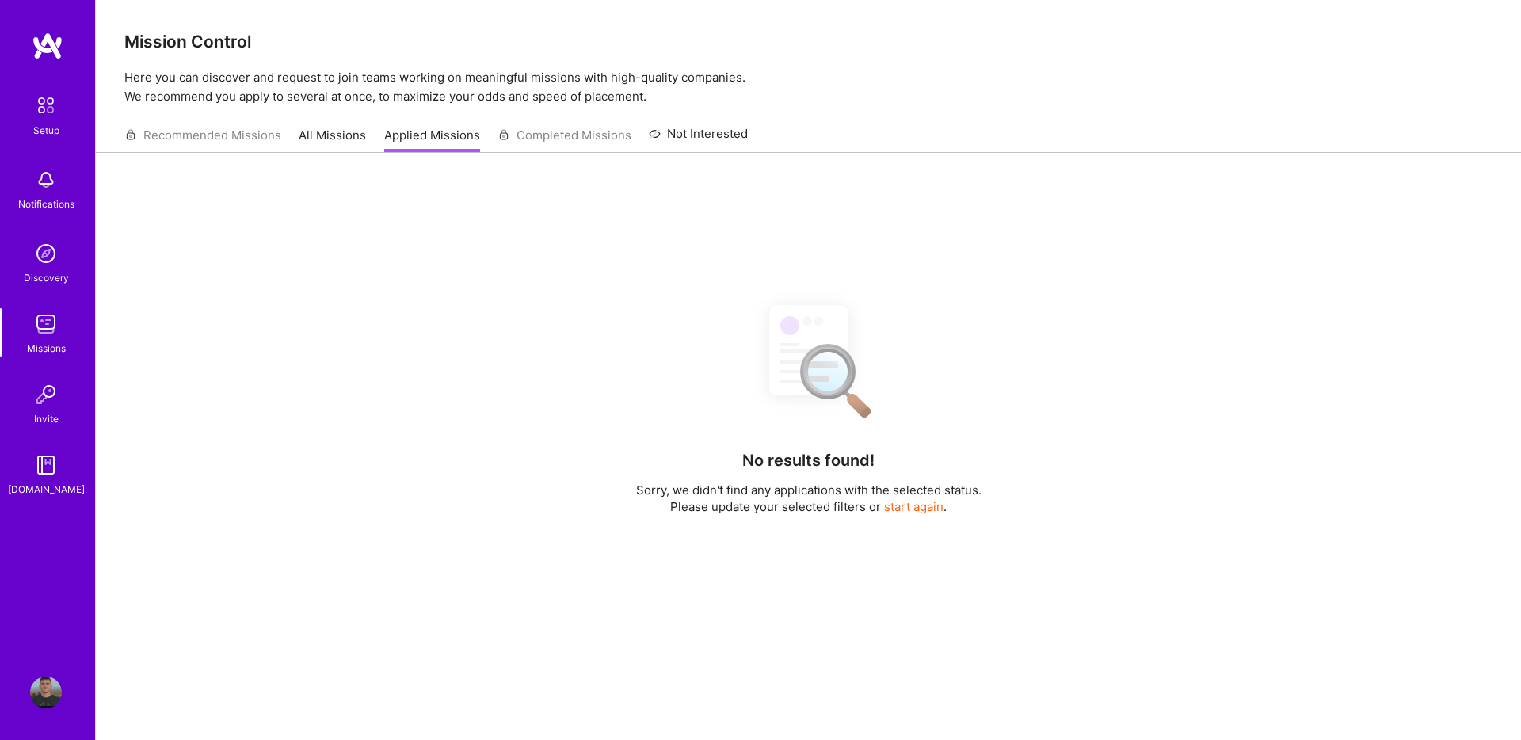
click at [338, 137] on link "All Missions" at bounding box center [332, 140] width 67 height 26
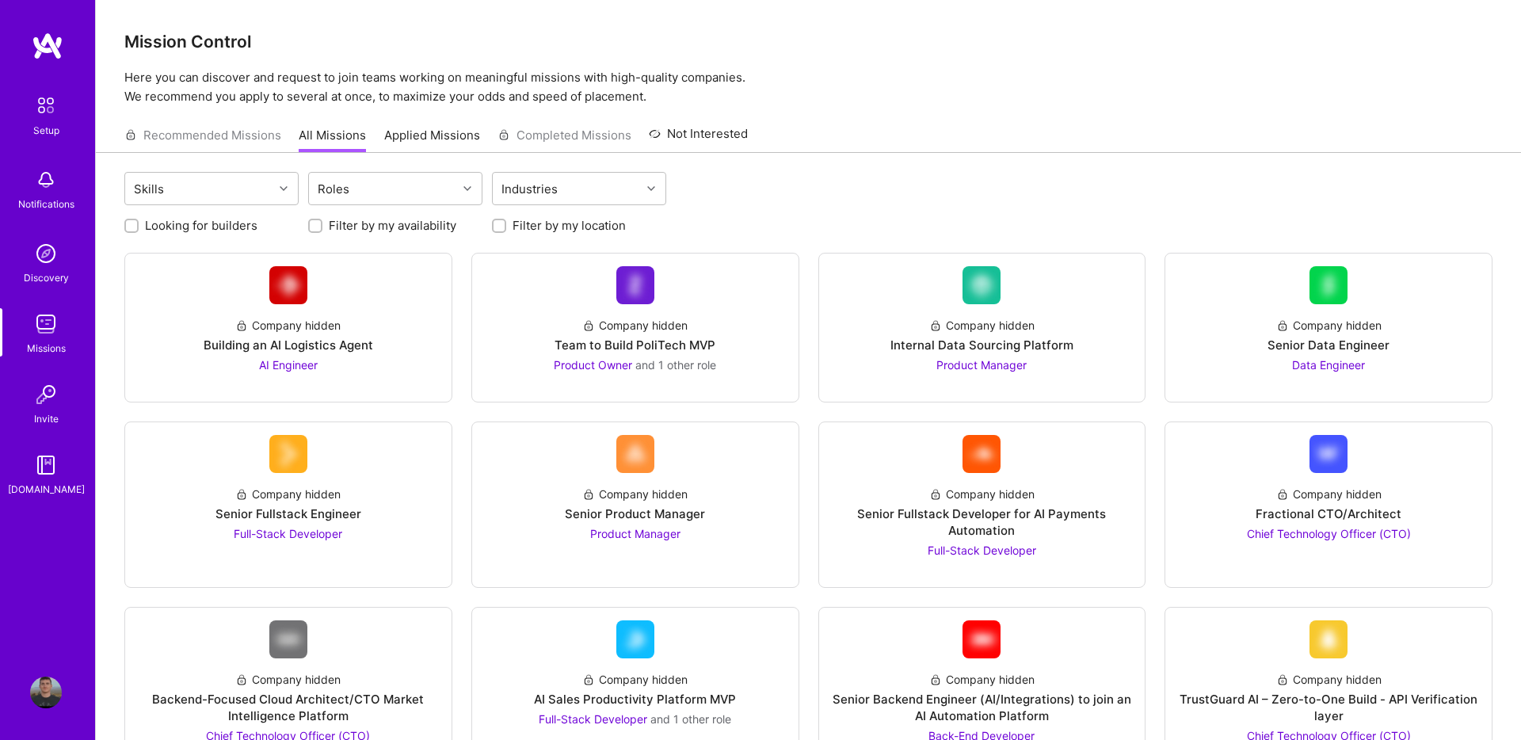
click at [200, 141] on div "Recommended Missions All Missions Applied Missions Completed Missions Not Inter…" at bounding box center [436, 135] width 624 height 34
click at [244, 78] on p "Here you can discover and request to join teams working on meaningful missions …" at bounding box center [808, 87] width 1368 height 38
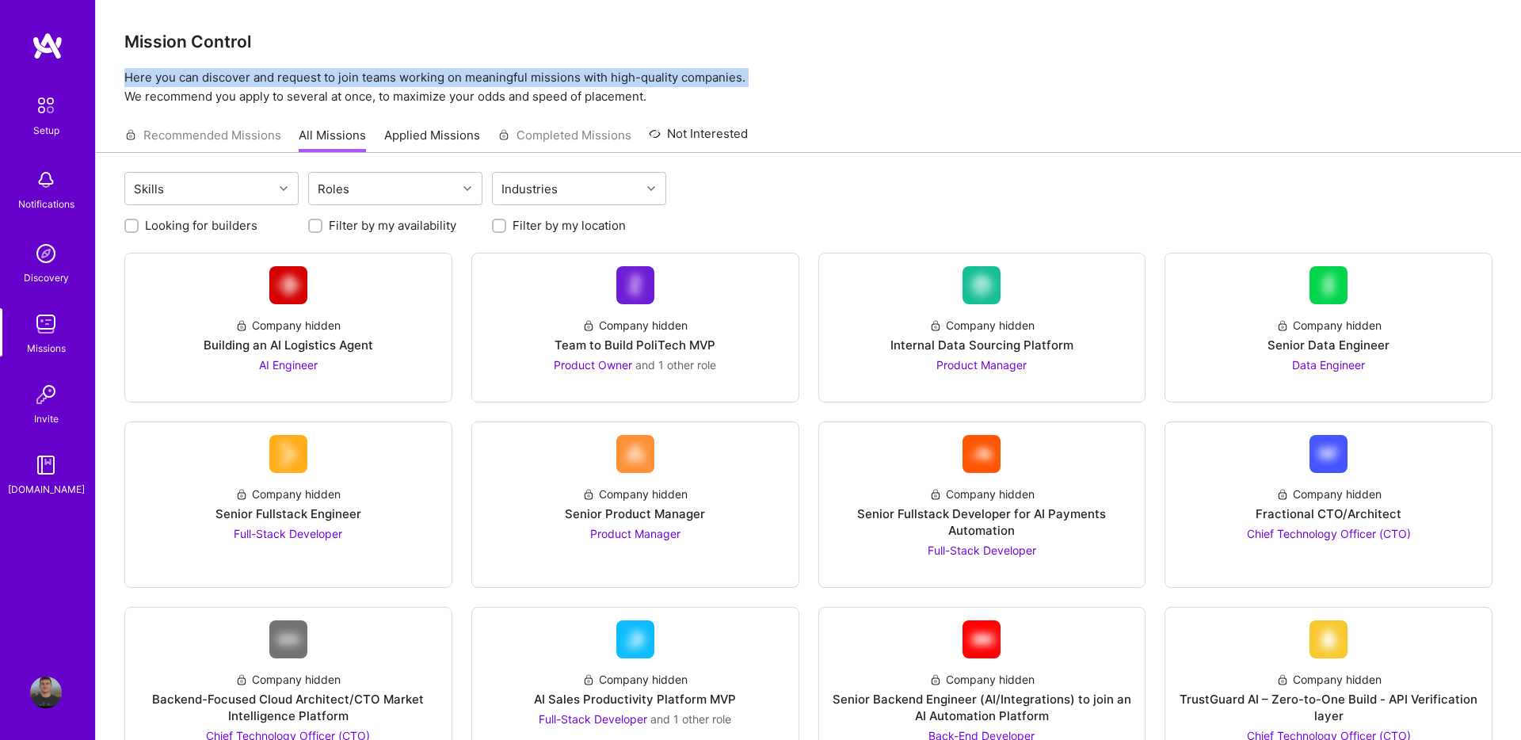
click at [244, 78] on p "Here you can discover and request to join teams working on meaningful missions …" at bounding box center [808, 87] width 1368 height 38
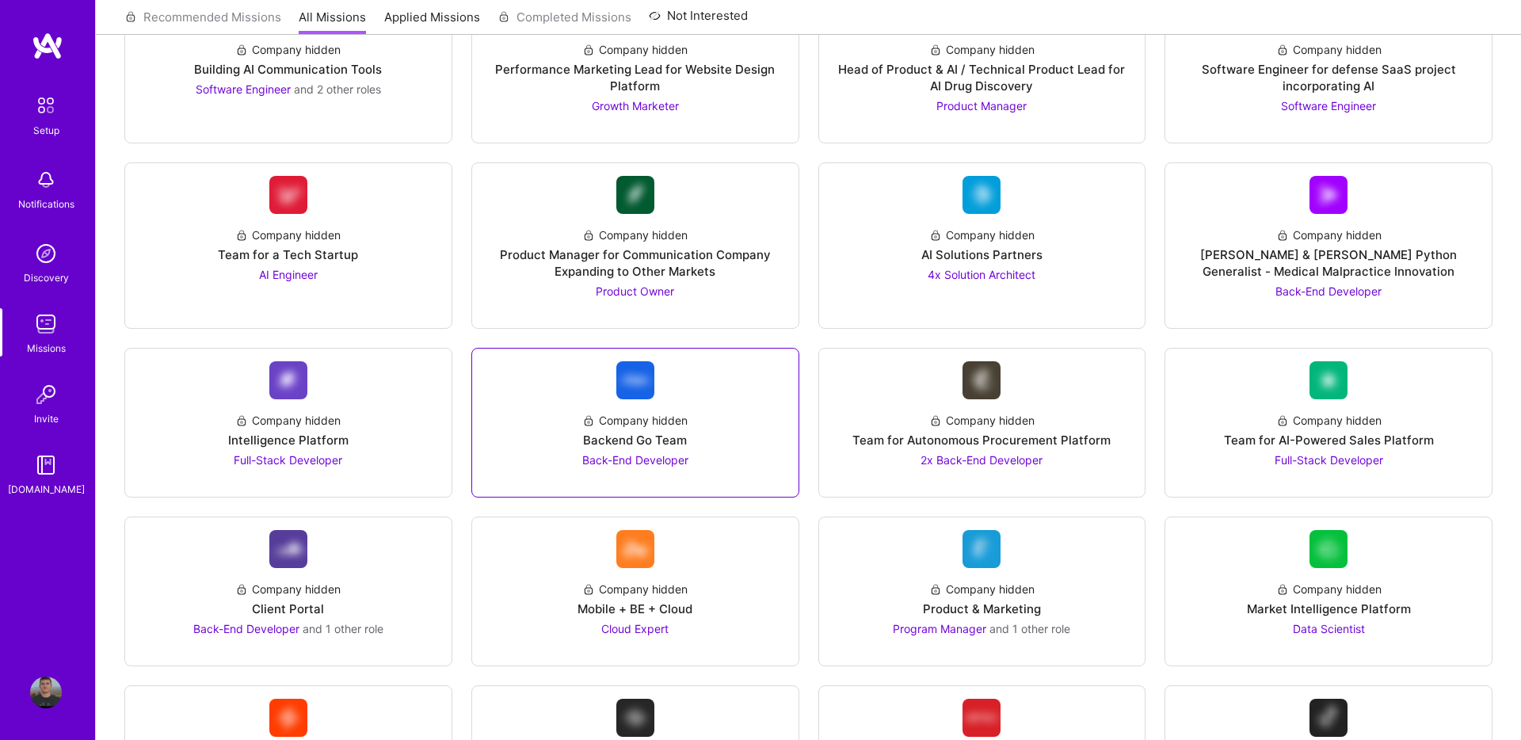
scroll to position [1875, 0]
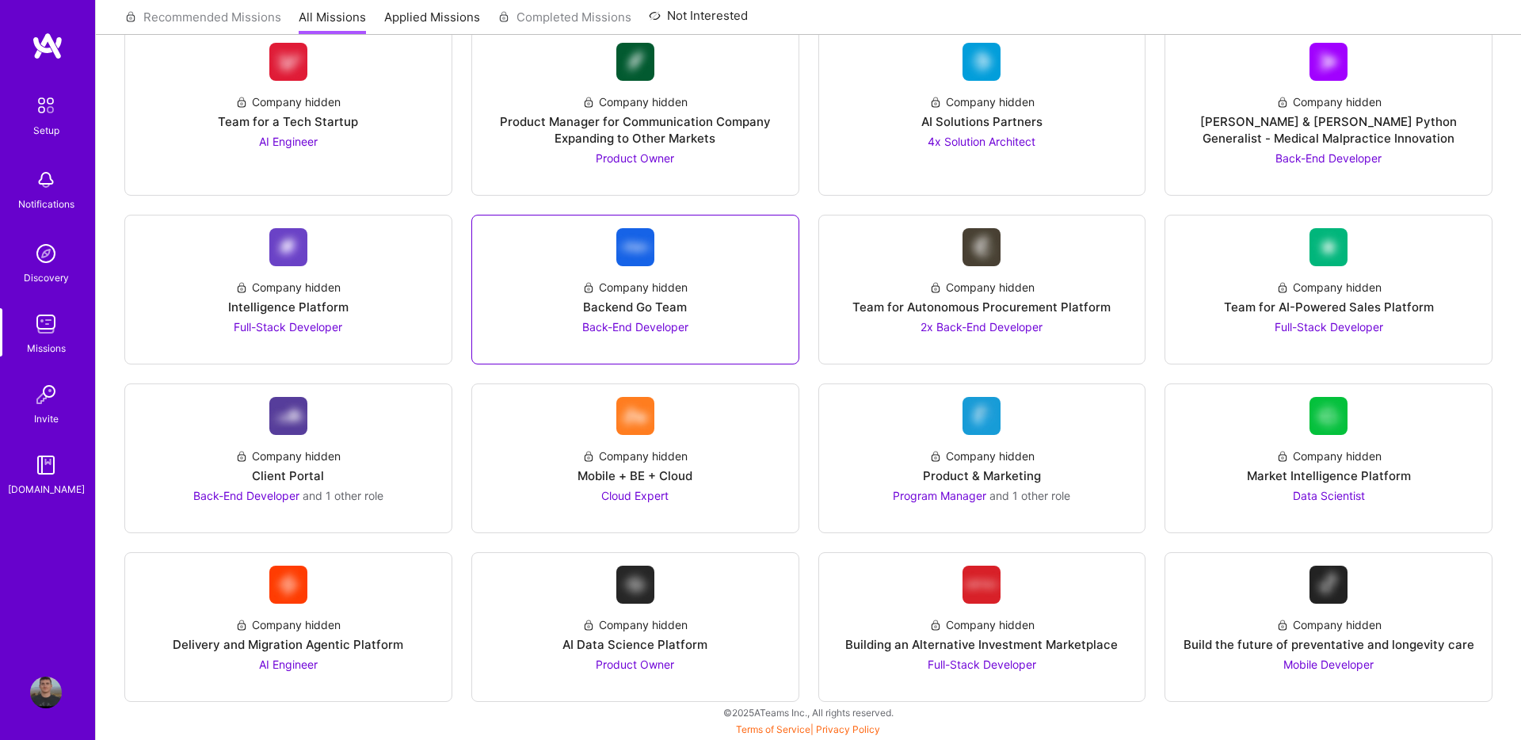
click at [637, 299] on div "Backend Go Team" at bounding box center [635, 307] width 104 height 17
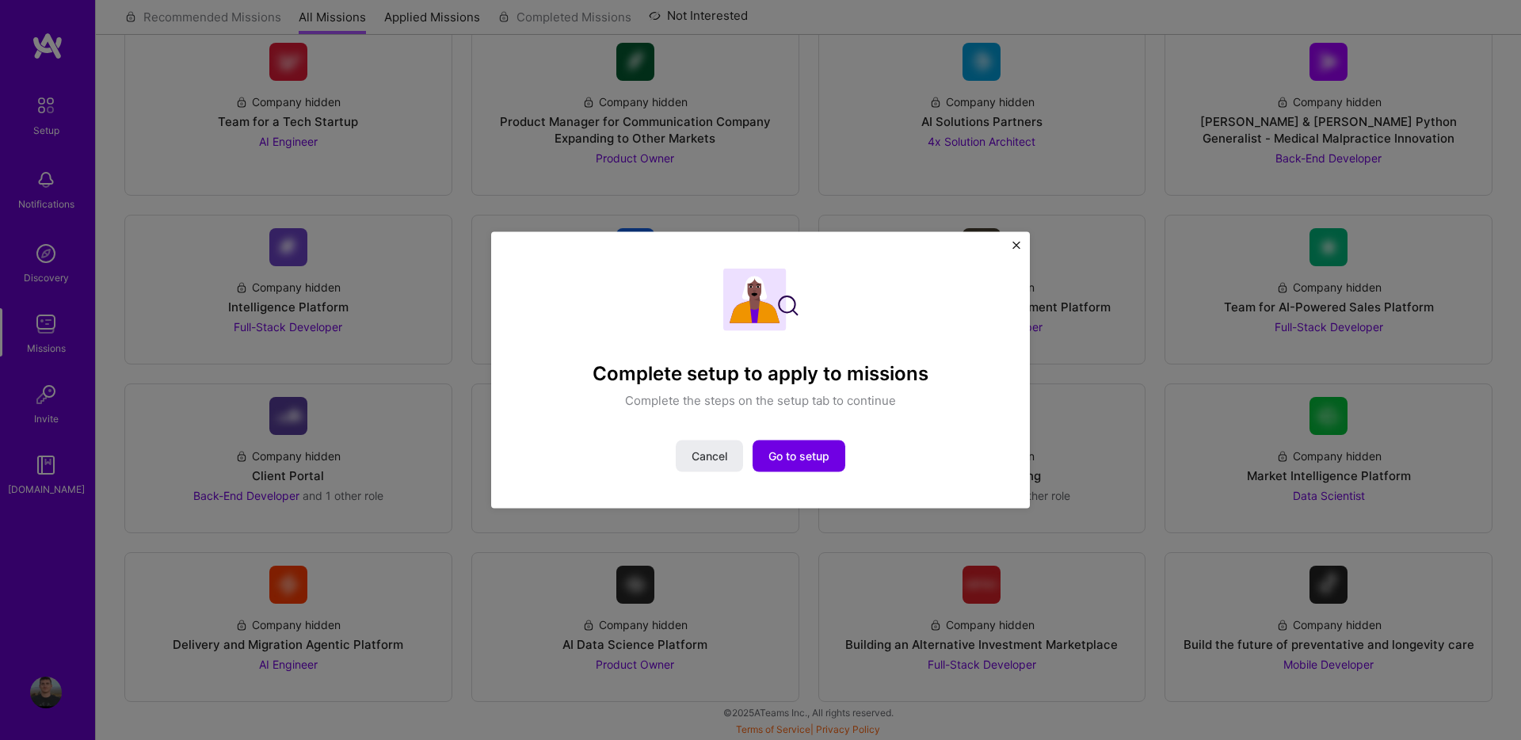
click at [1019, 245] on img "Close" at bounding box center [1017, 246] width 8 height 8
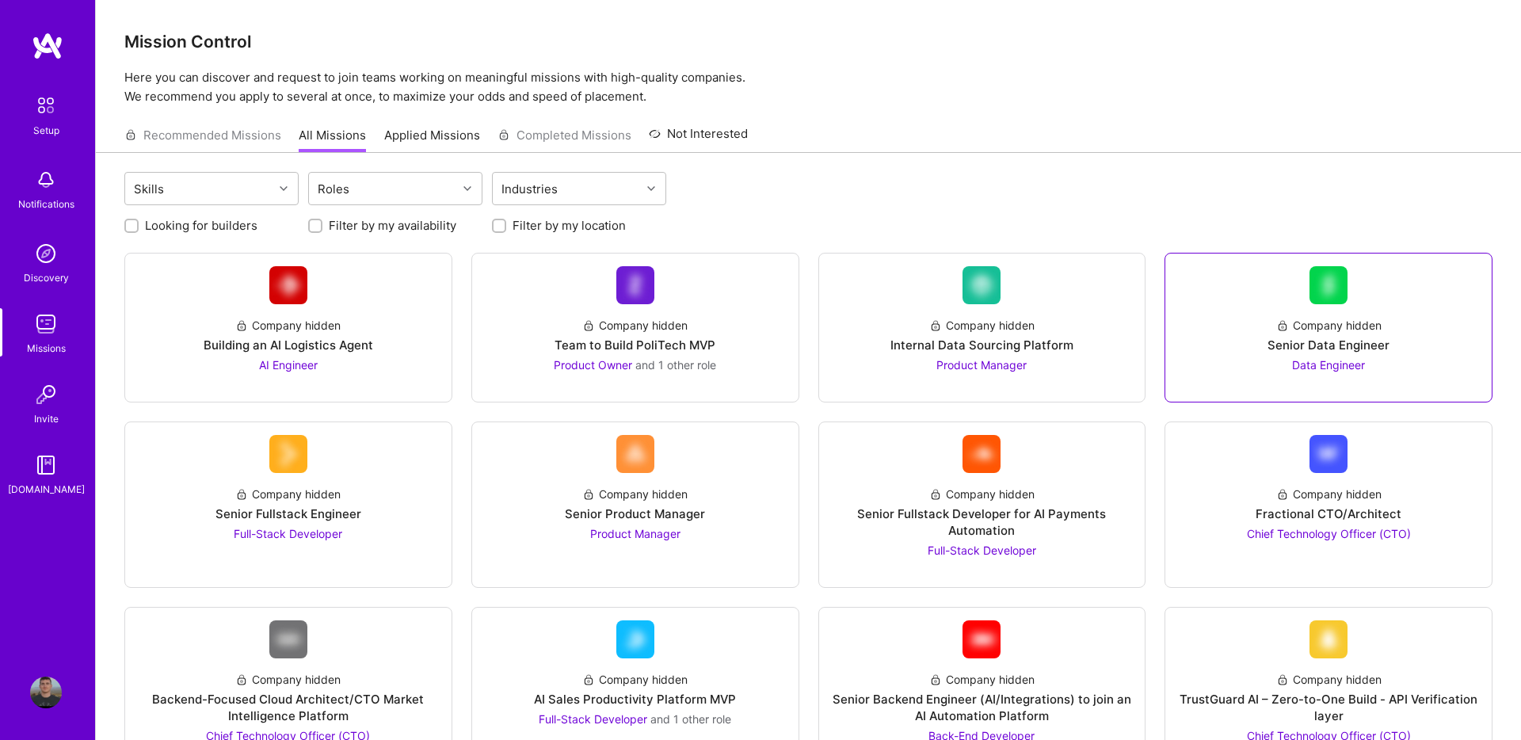
click at [1323, 346] on div "Senior Data Engineer" at bounding box center [1329, 345] width 122 height 17
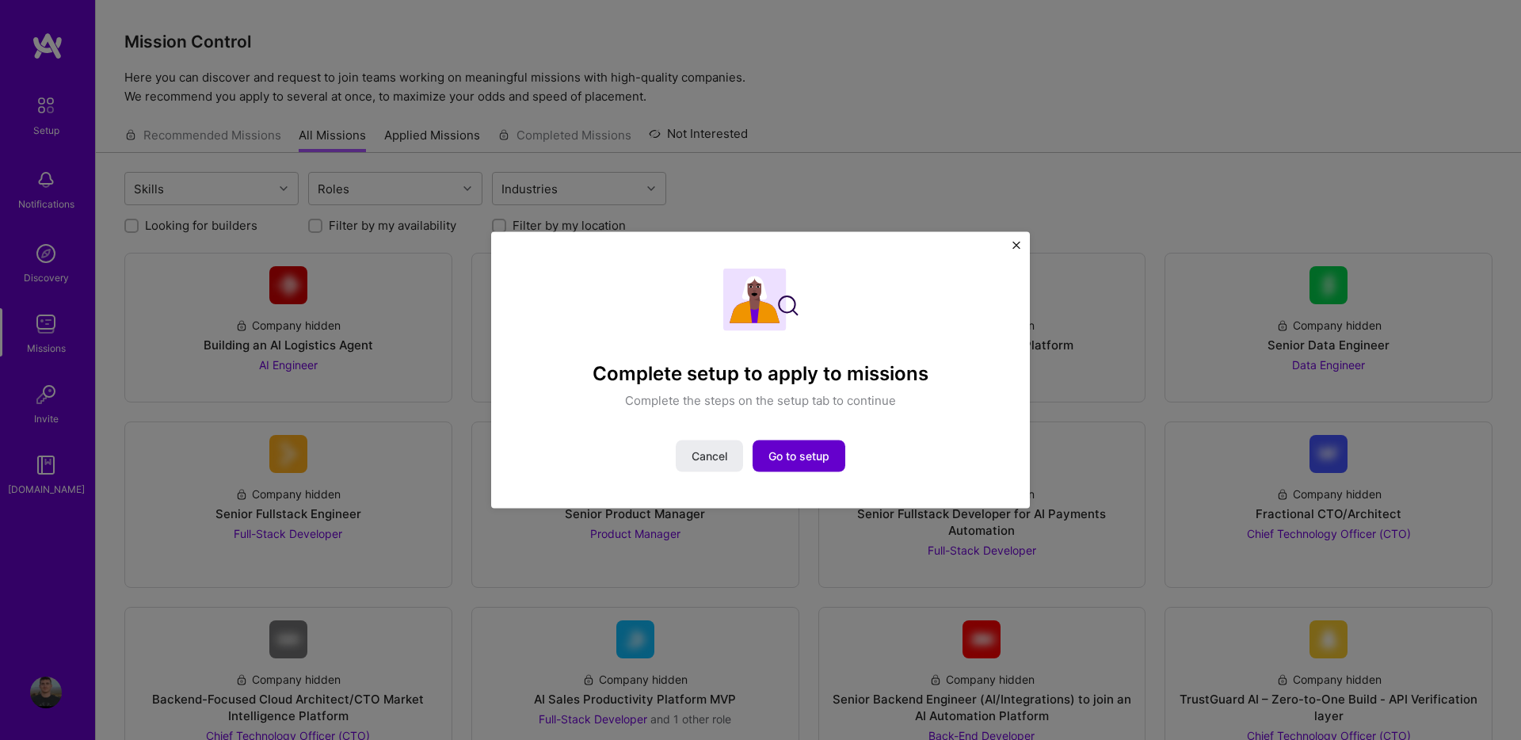
click at [788, 452] on span "Go to setup" at bounding box center [799, 456] width 61 height 16
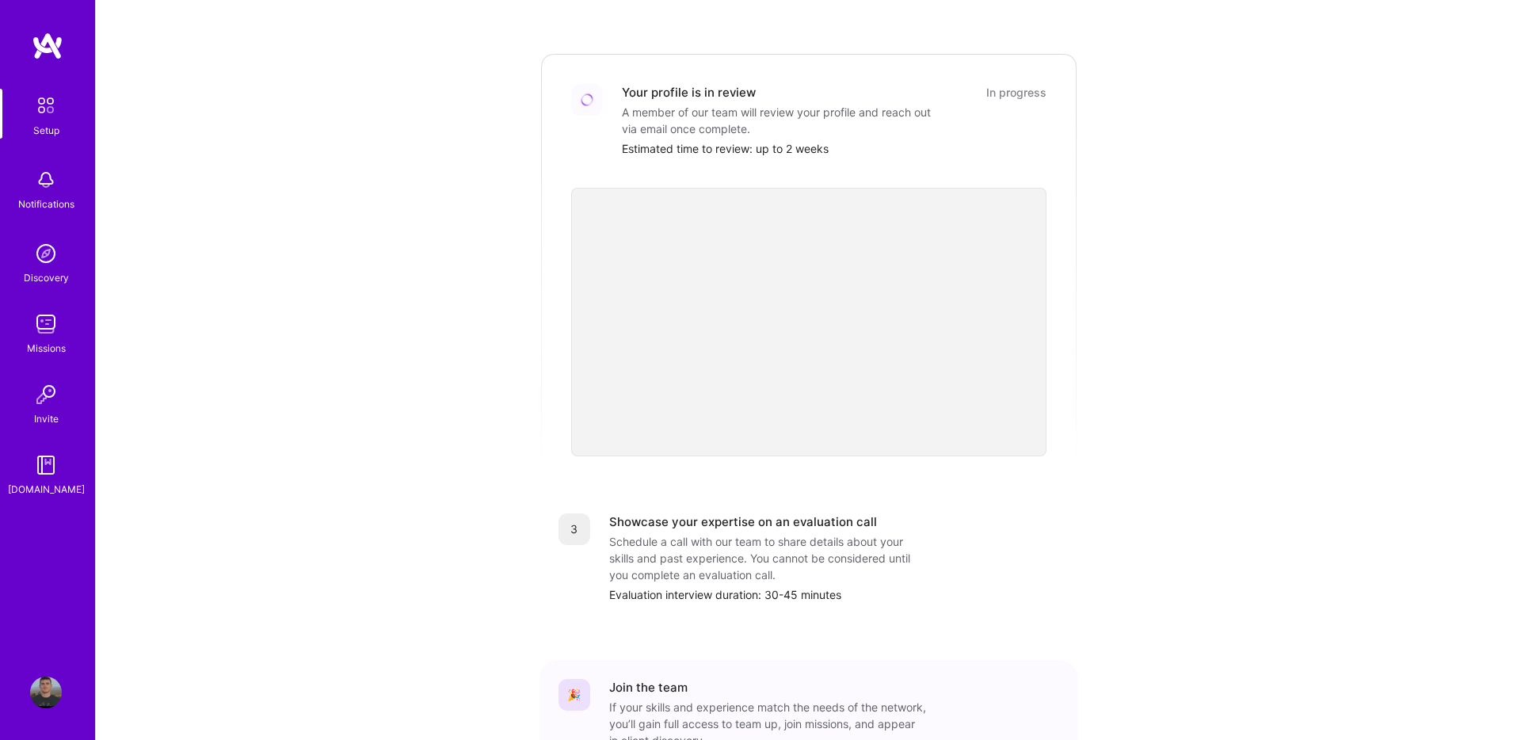
scroll to position [413, 0]
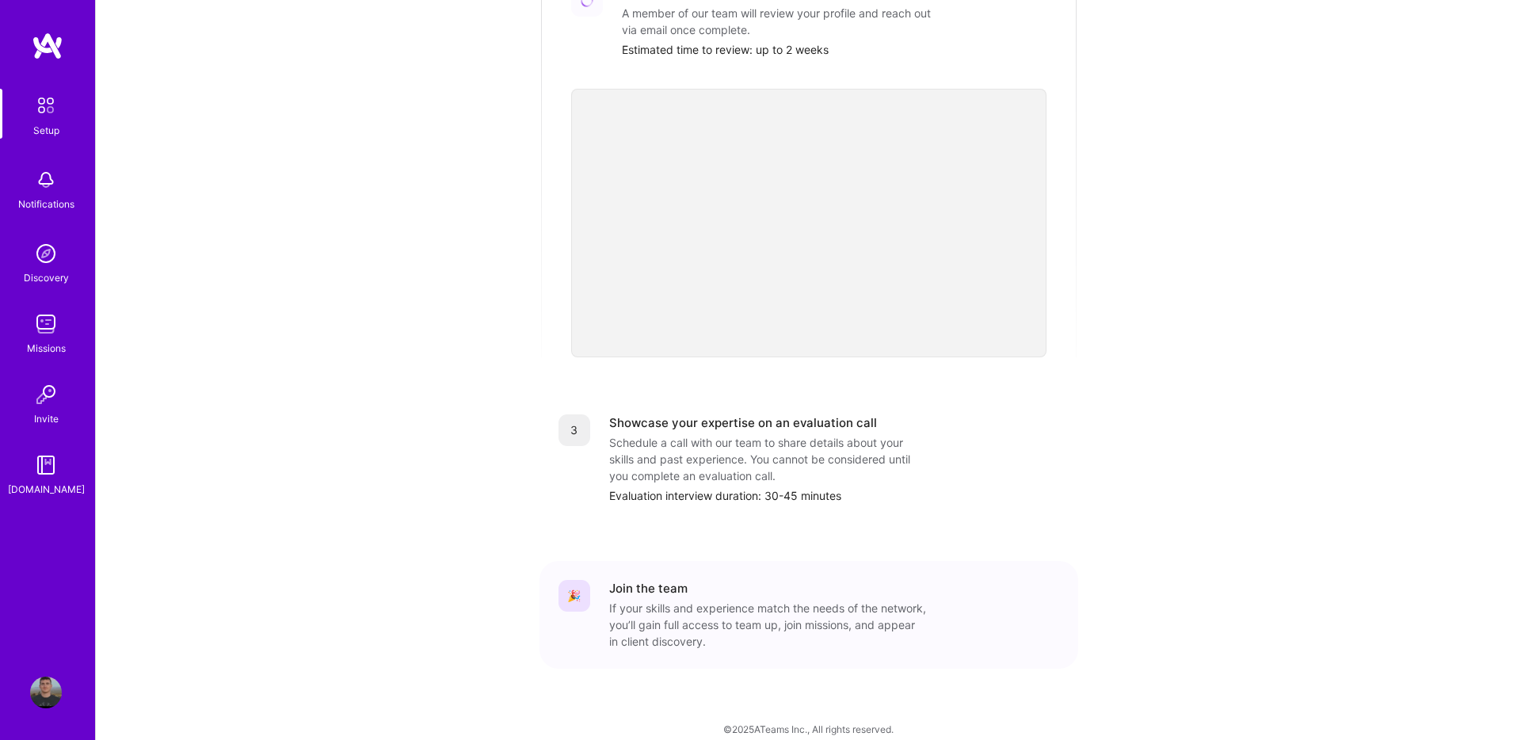
click at [44, 470] on img at bounding box center [46, 465] width 32 height 32
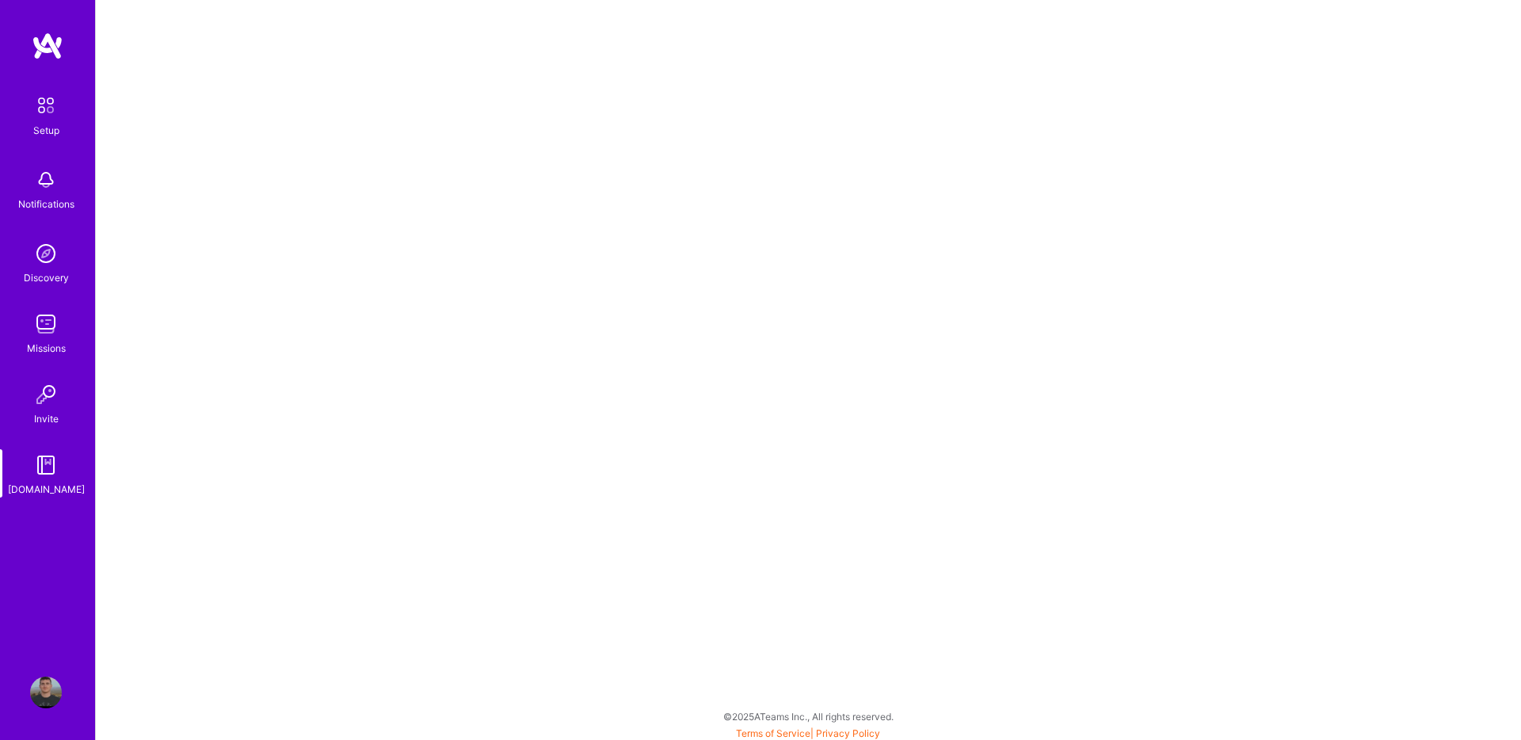
click at [44, 327] on img at bounding box center [46, 324] width 32 height 32
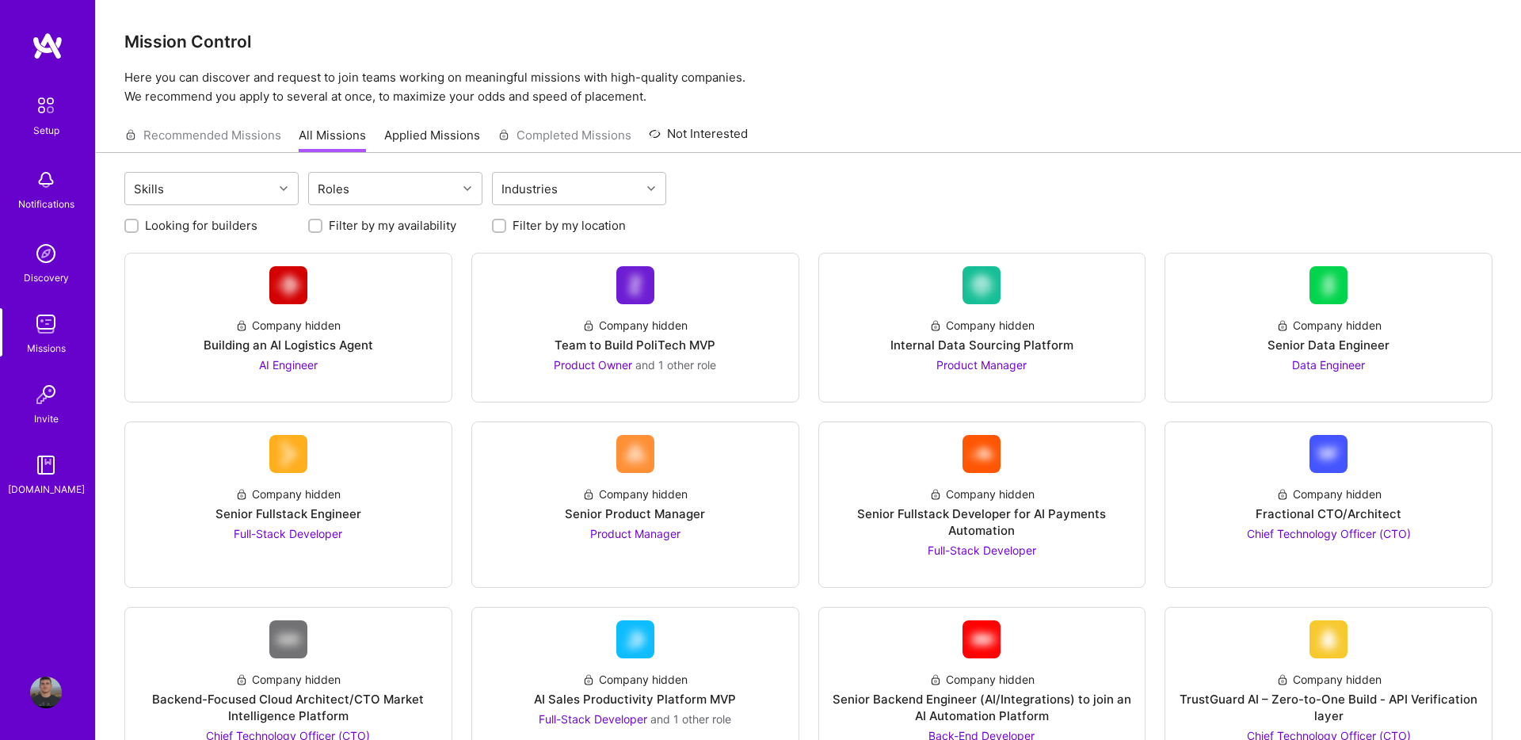
click at [45, 269] on div "Discovery" at bounding box center [46, 277] width 45 height 17
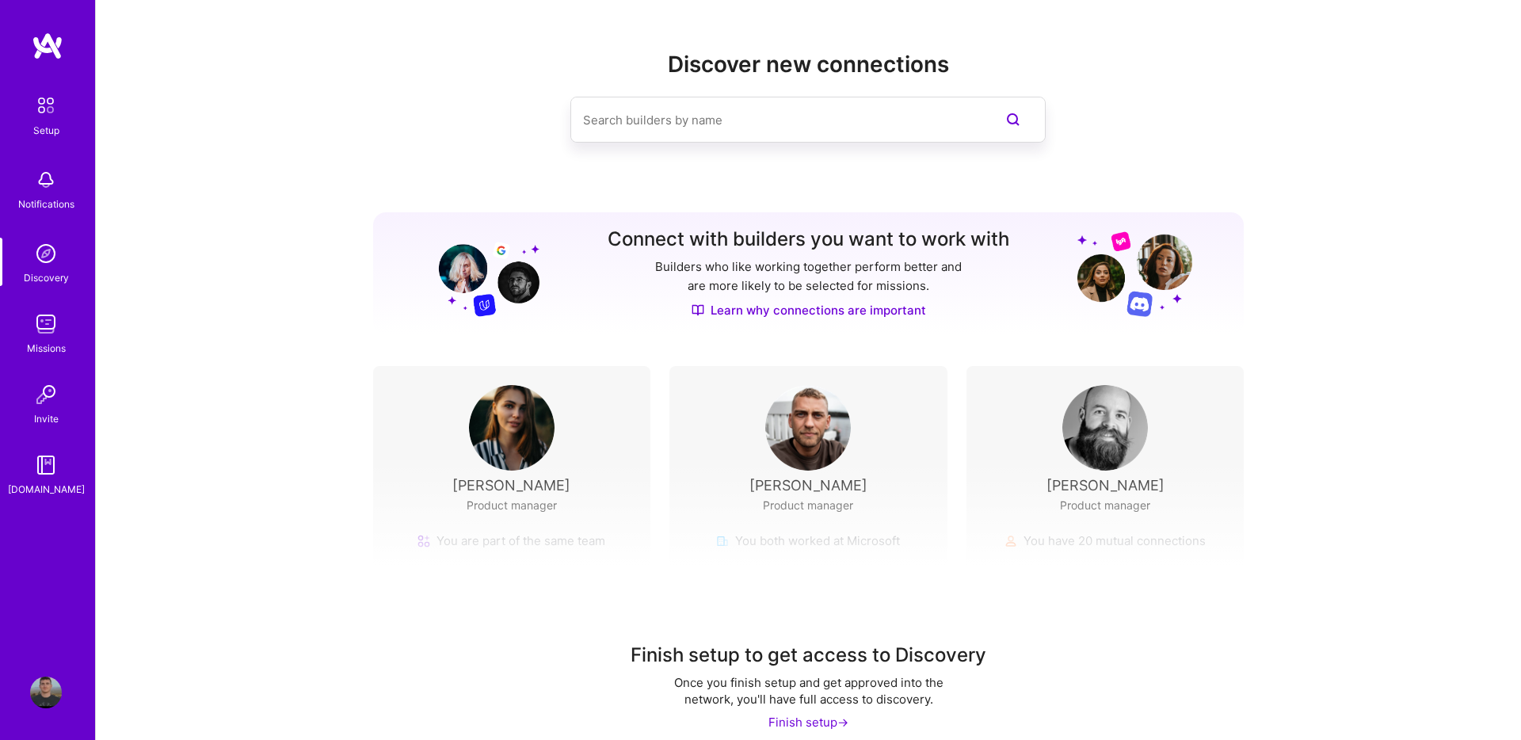
scroll to position [17, 0]
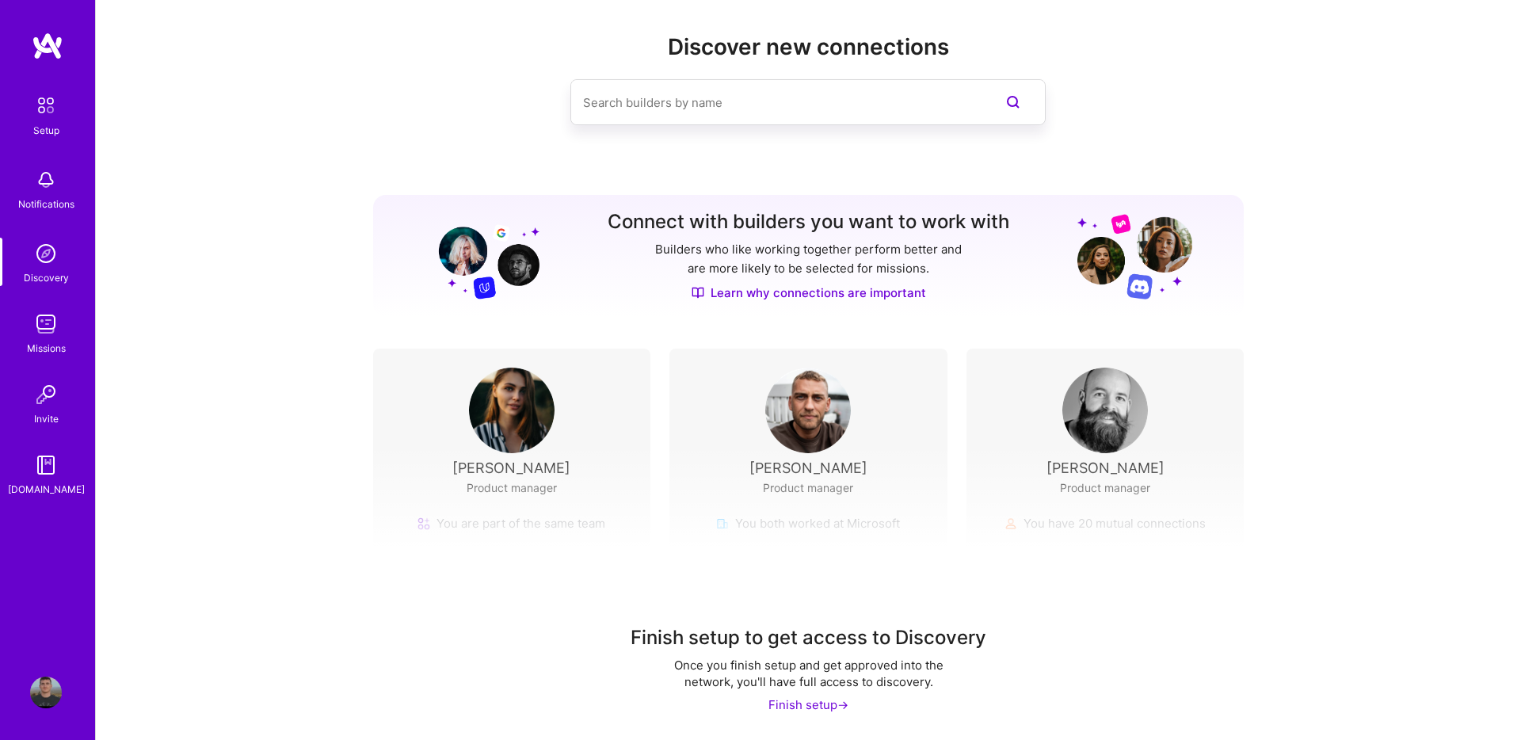
click at [679, 102] on input at bounding box center [776, 102] width 387 height 40
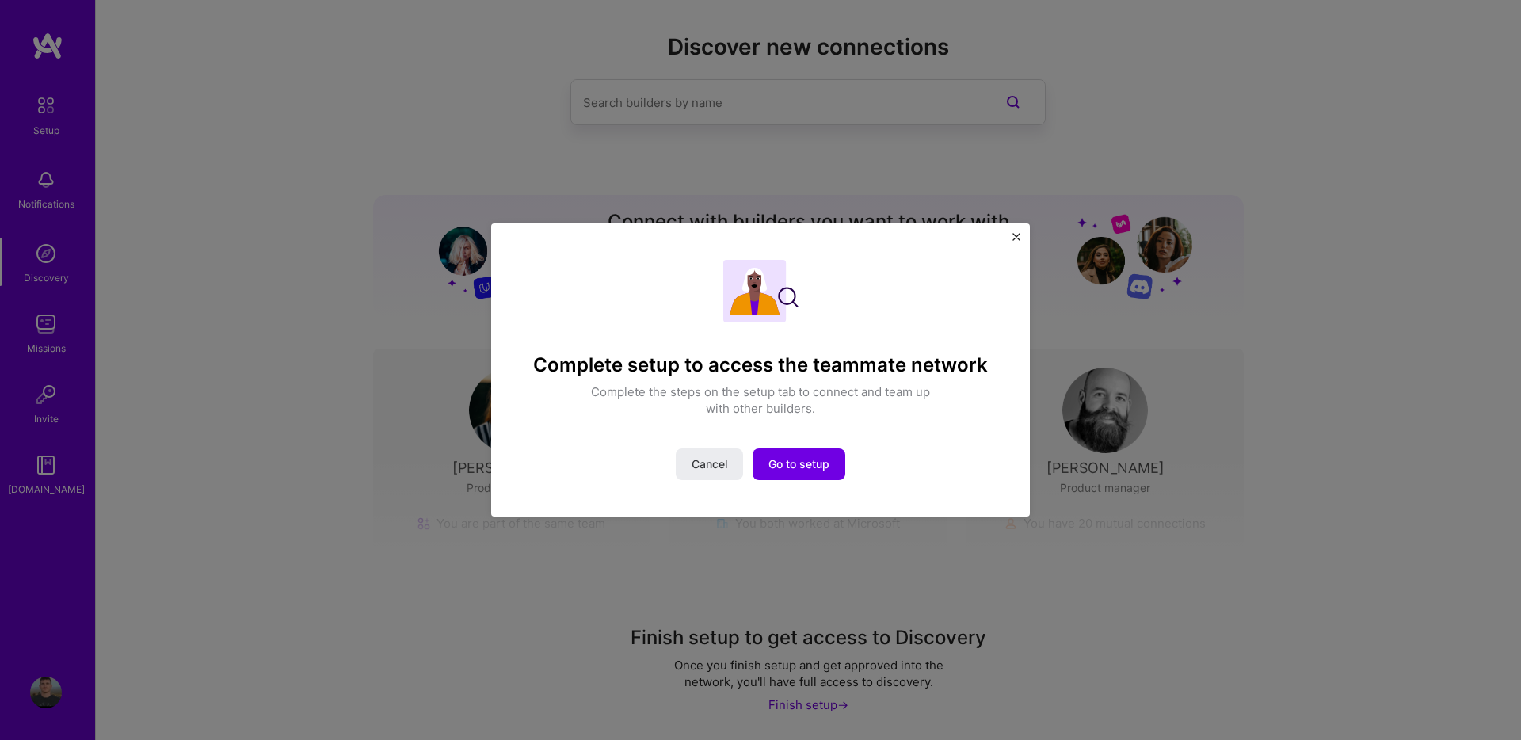
click at [1011, 238] on div "Complete setup to access the teammate network Complete the steps on the setup t…" at bounding box center [760, 369] width 539 height 293
click at [1016, 237] on img "Close" at bounding box center [1017, 237] width 8 height 8
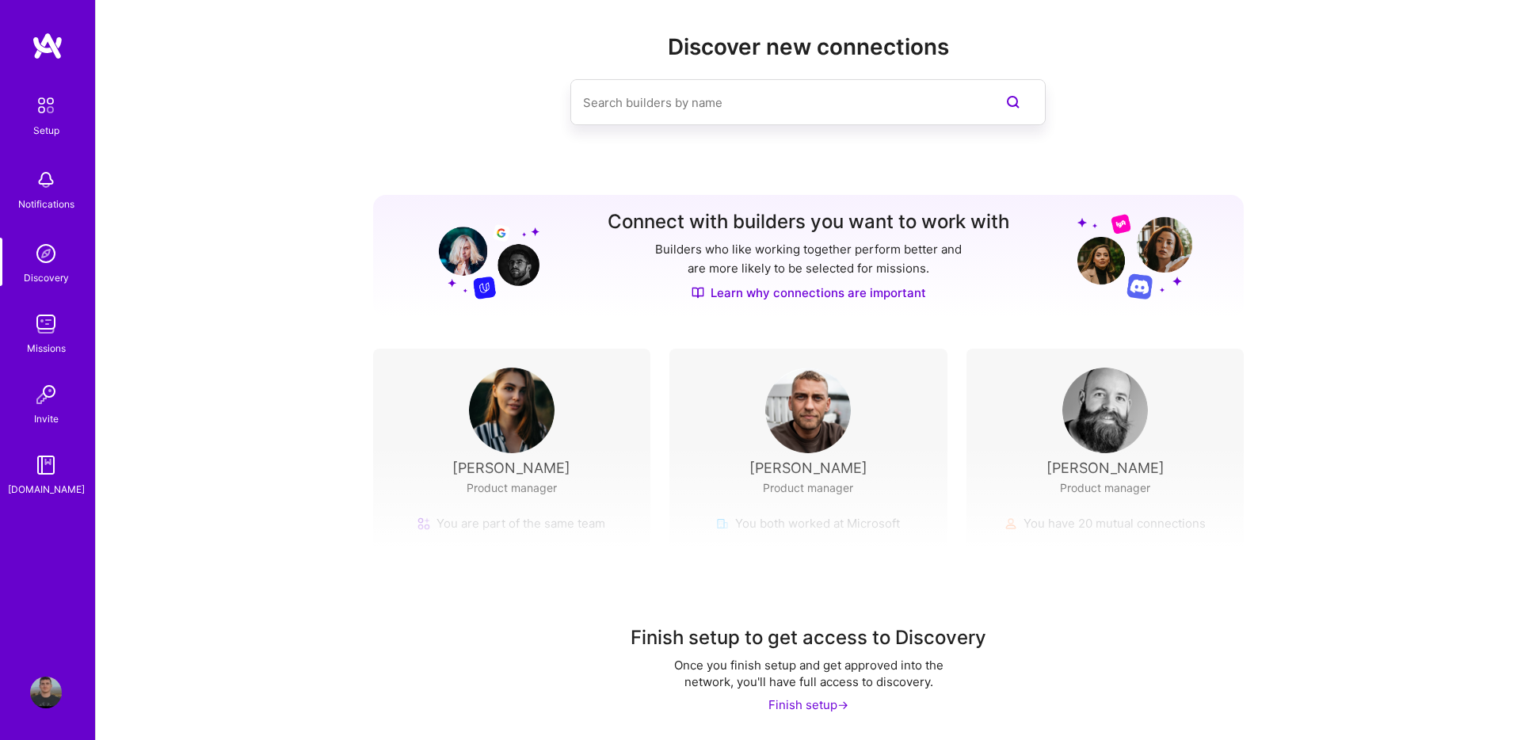
click at [55, 170] on img at bounding box center [46, 180] width 32 height 32
click at [45, 133] on div "Setup" at bounding box center [46, 130] width 26 height 17
